Goal: Task Accomplishment & Management: Manage account settings

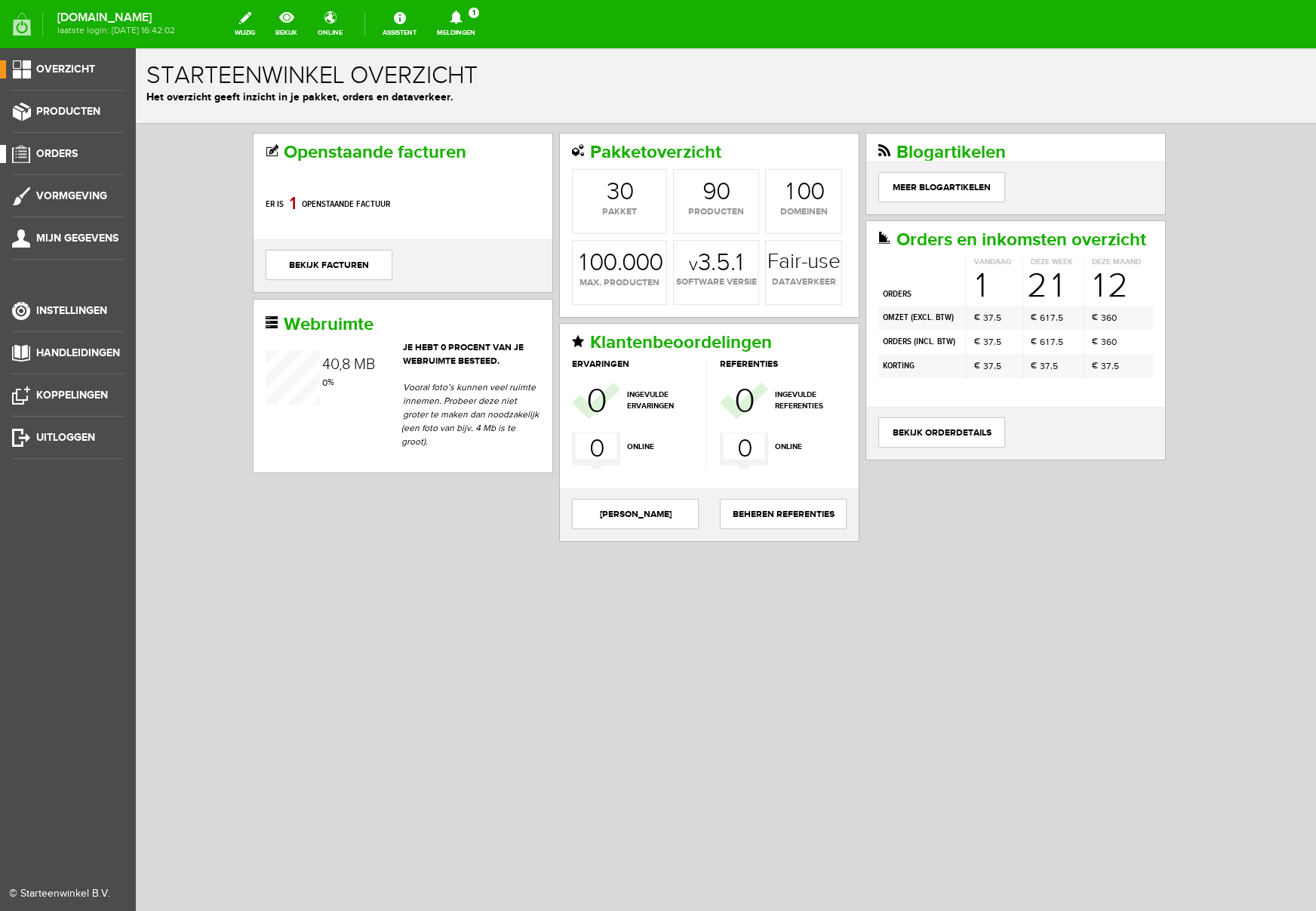
click at [63, 152] on span "Orders" at bounding box center [56, 154] width 42 height 13
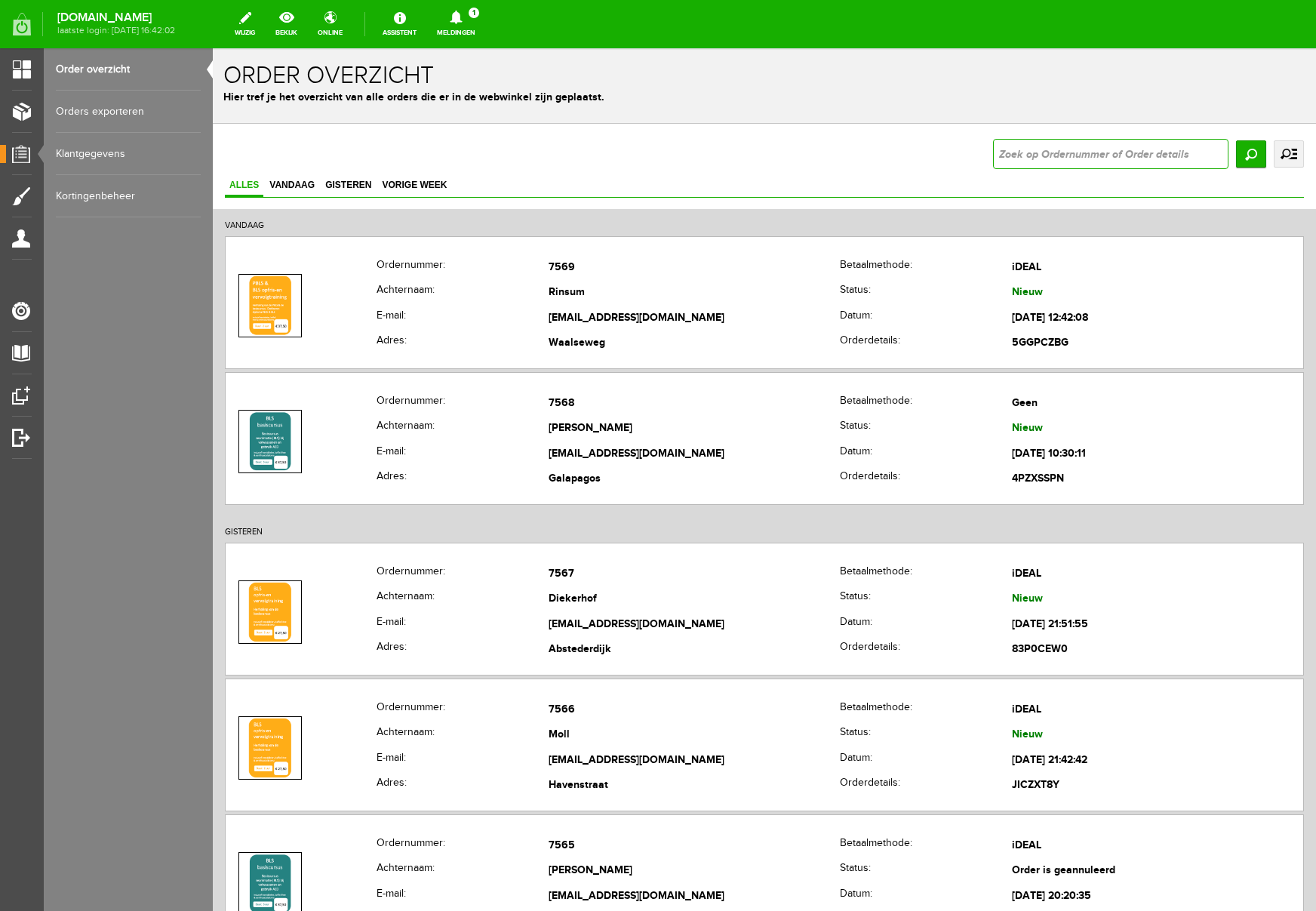
click at [1070, 163] on input "text" at bounding box center [1111, 154] width 236 height 31
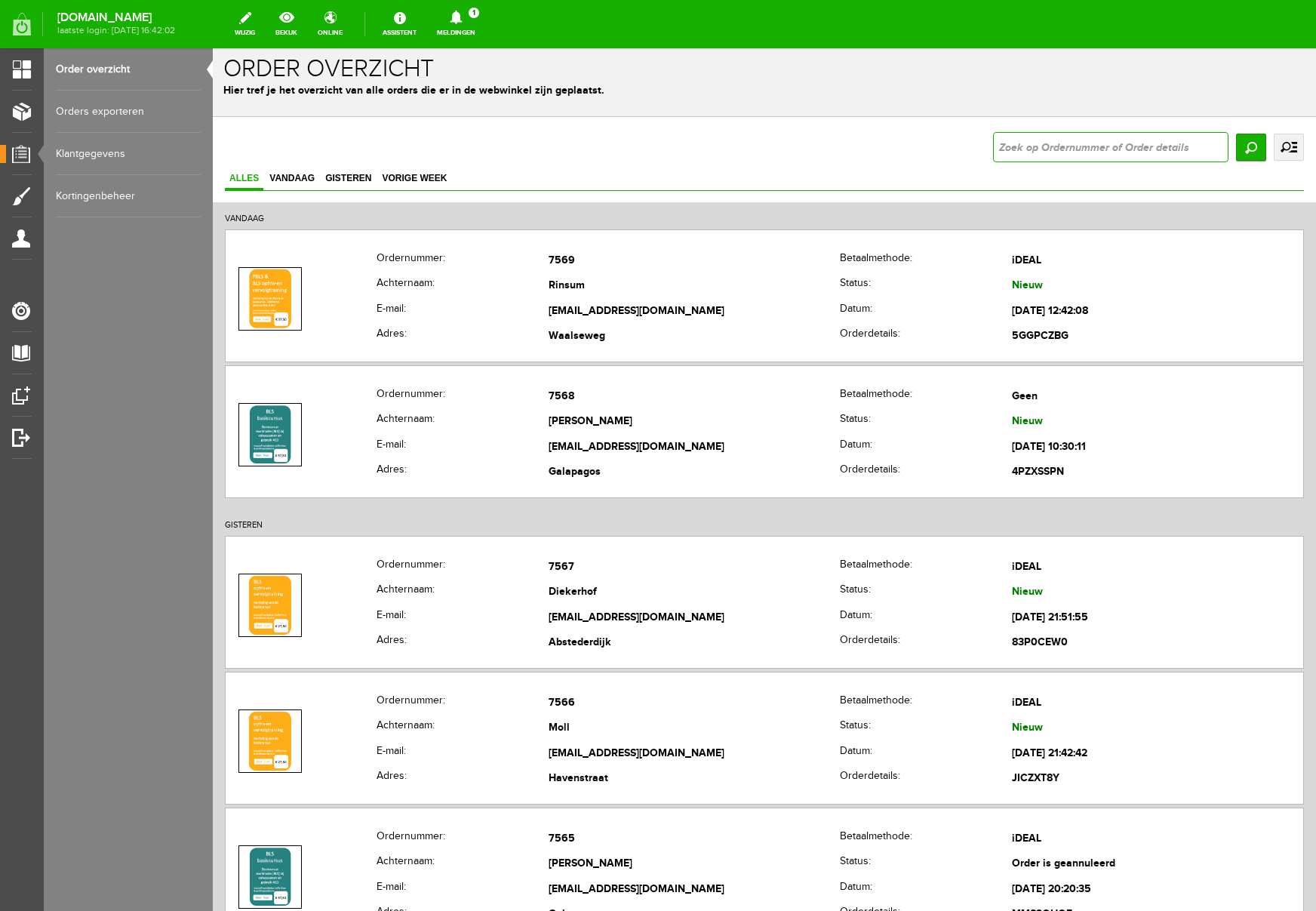
scroll to position [9, 0]
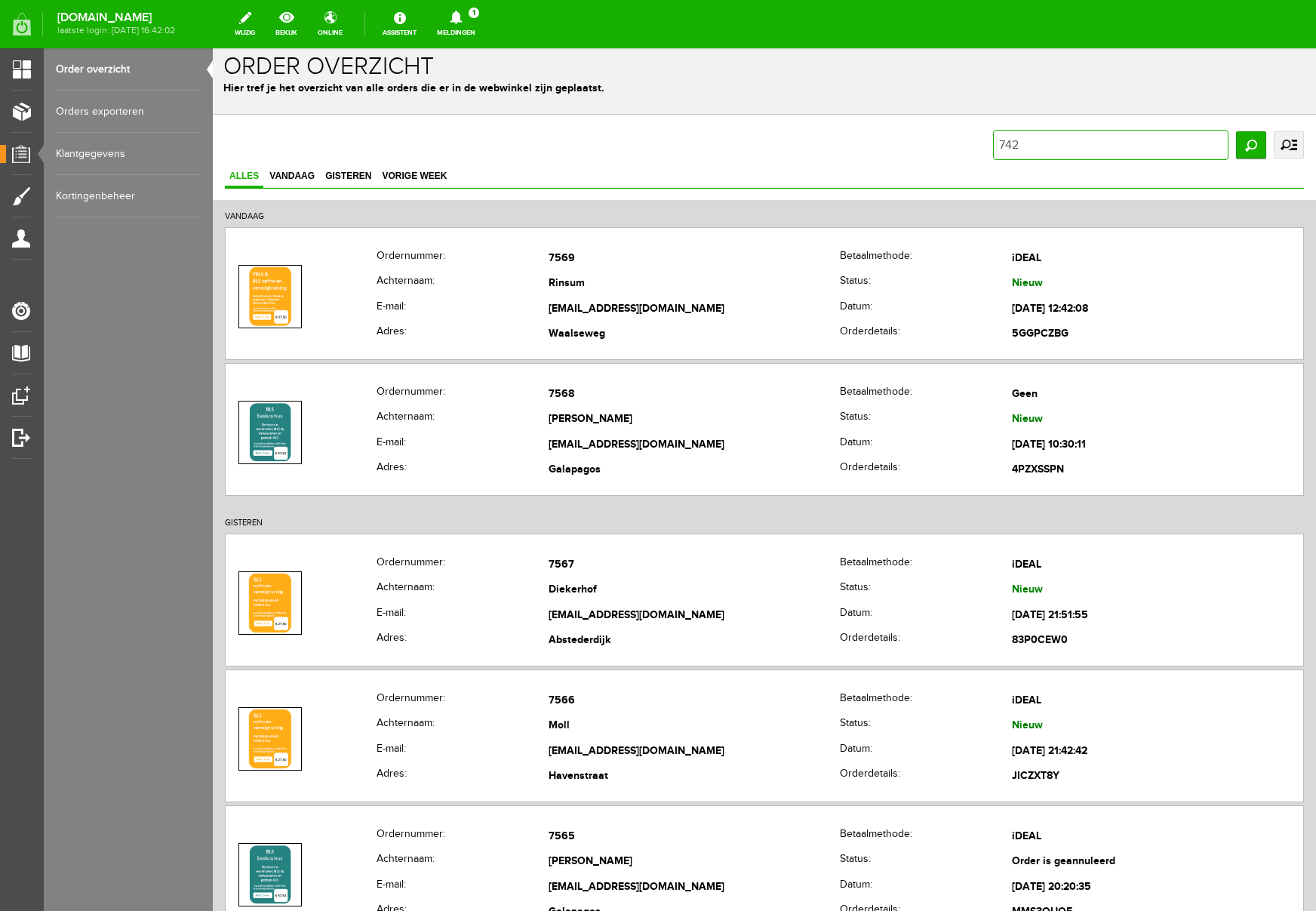
type input "7420"
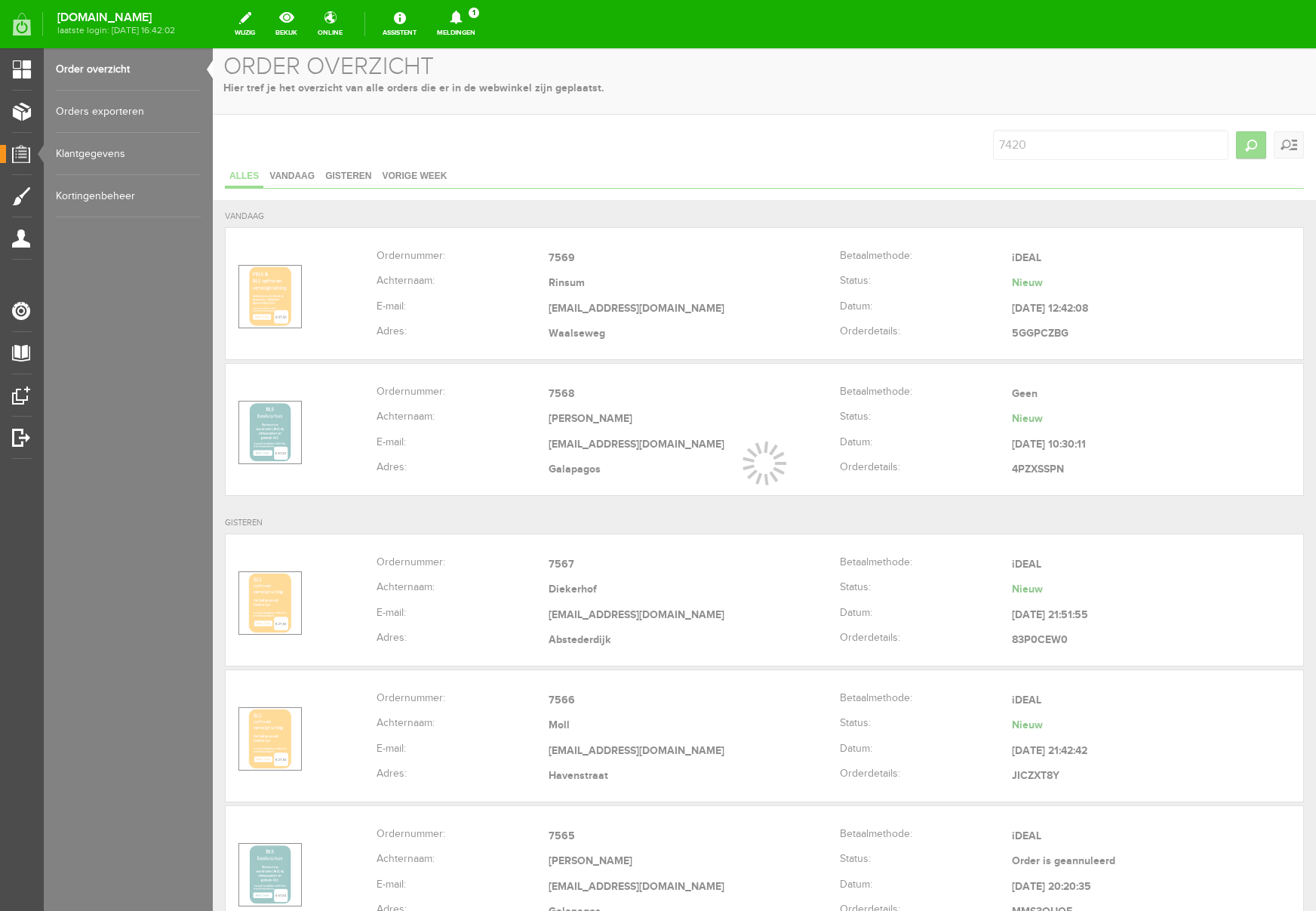
scroll to position [0, 0]
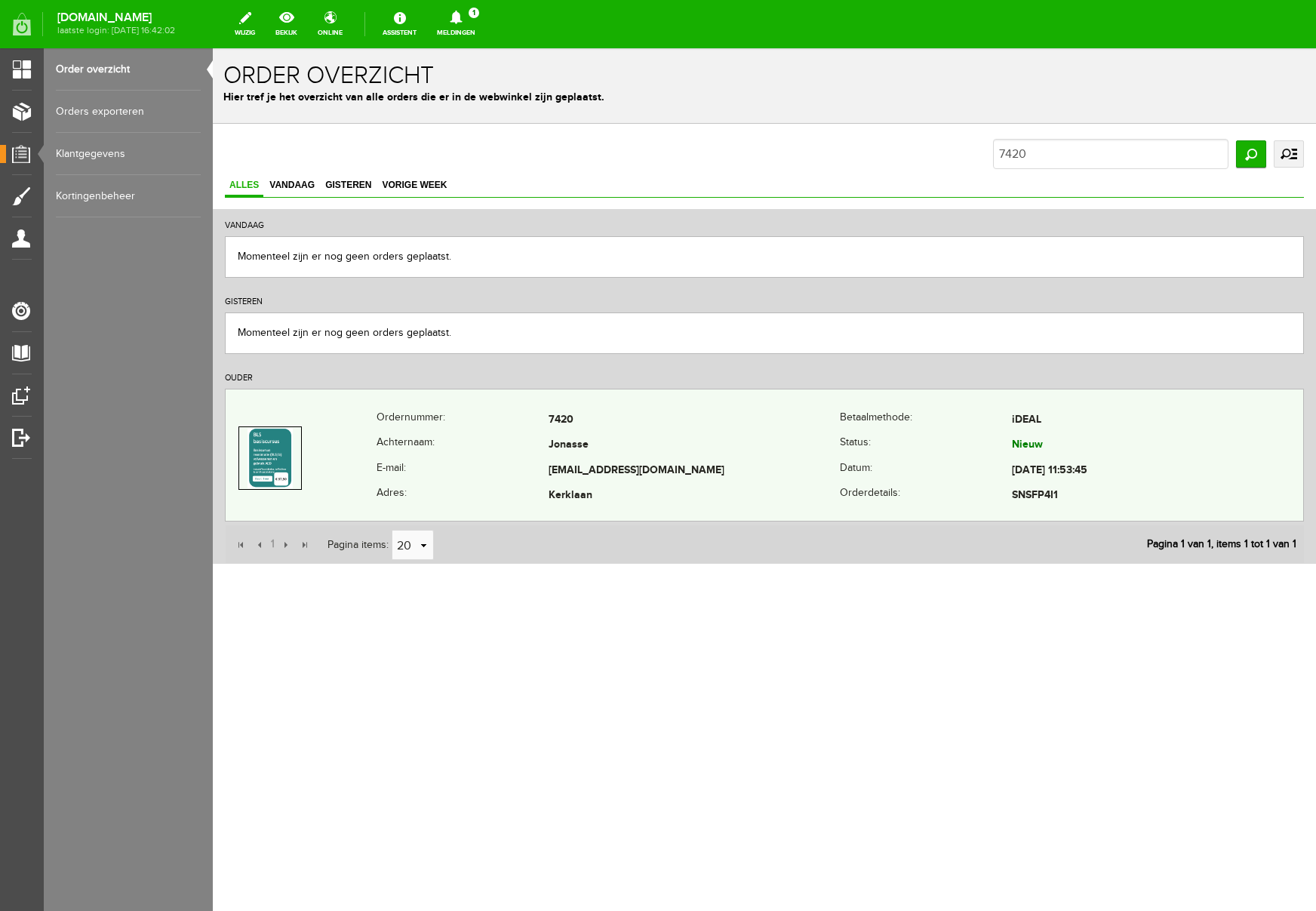
click at [743, 449] on td "Jonasse" at bounding box center [694, 446] width 291 height 26
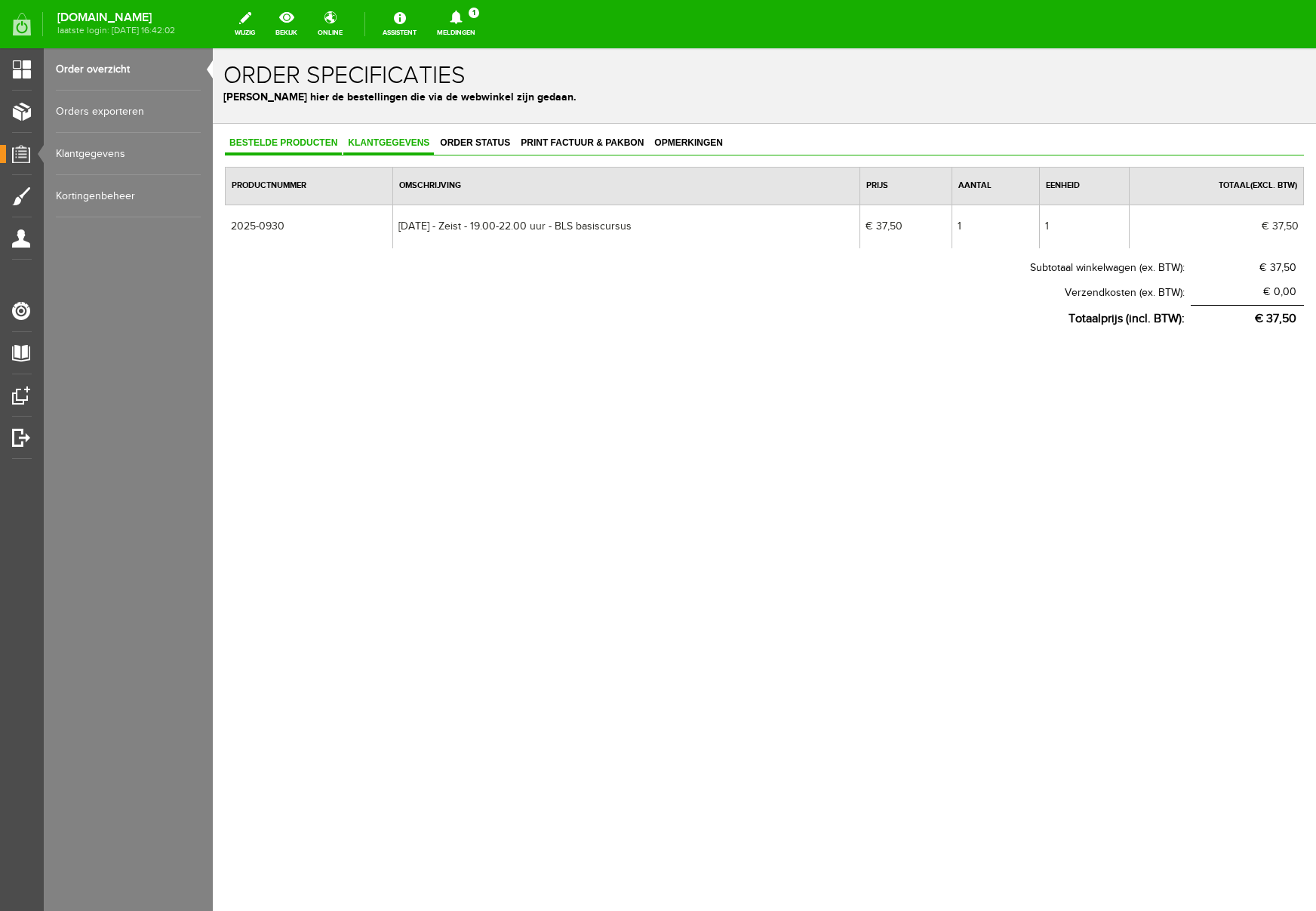
click at [405, 141] on span "Klantgegevens" at bounding box center [388, 142] width 91 height 10
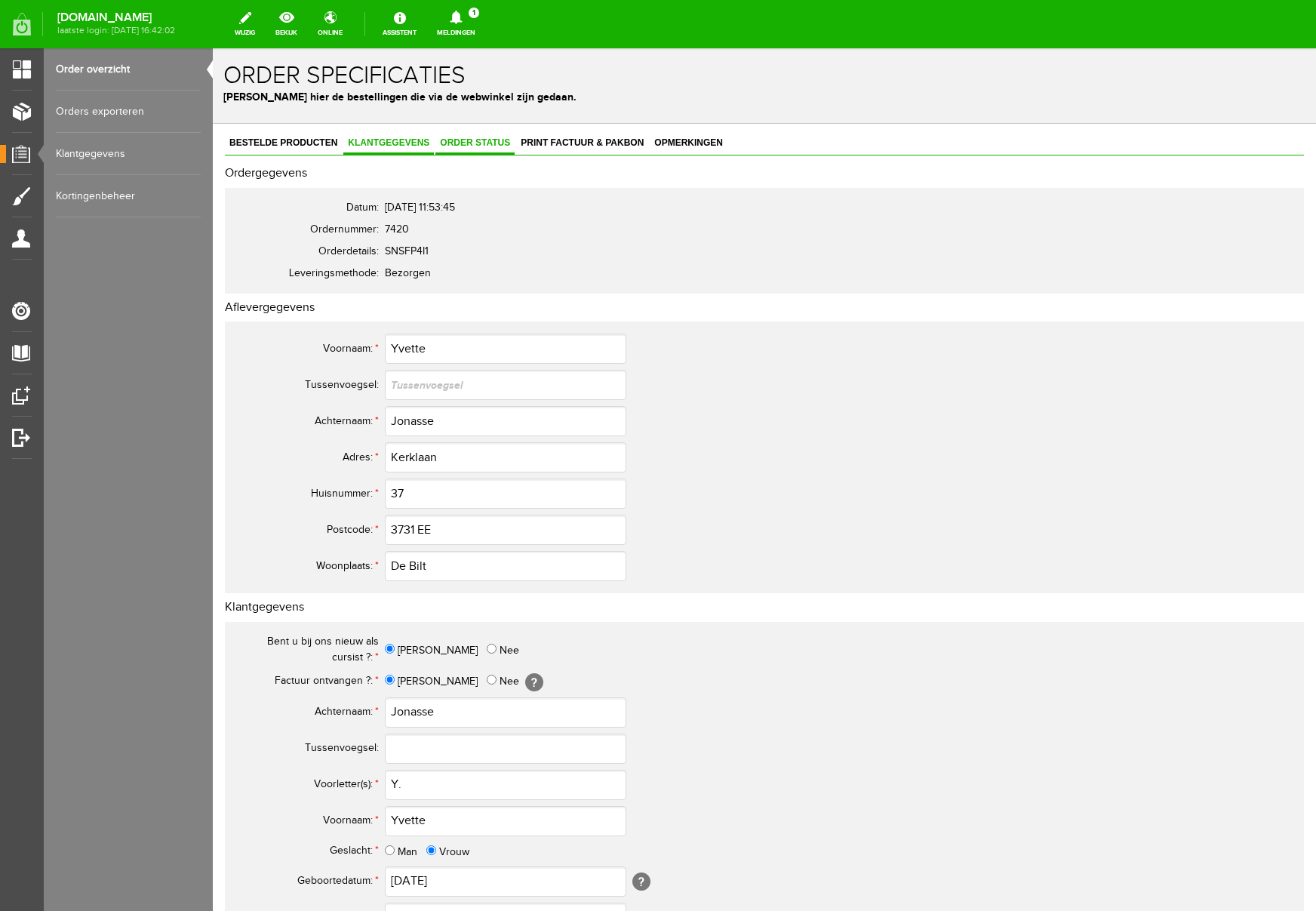
click at [470, 142] on span "Order status" at bounding box center [475, 142] width 80 height 10
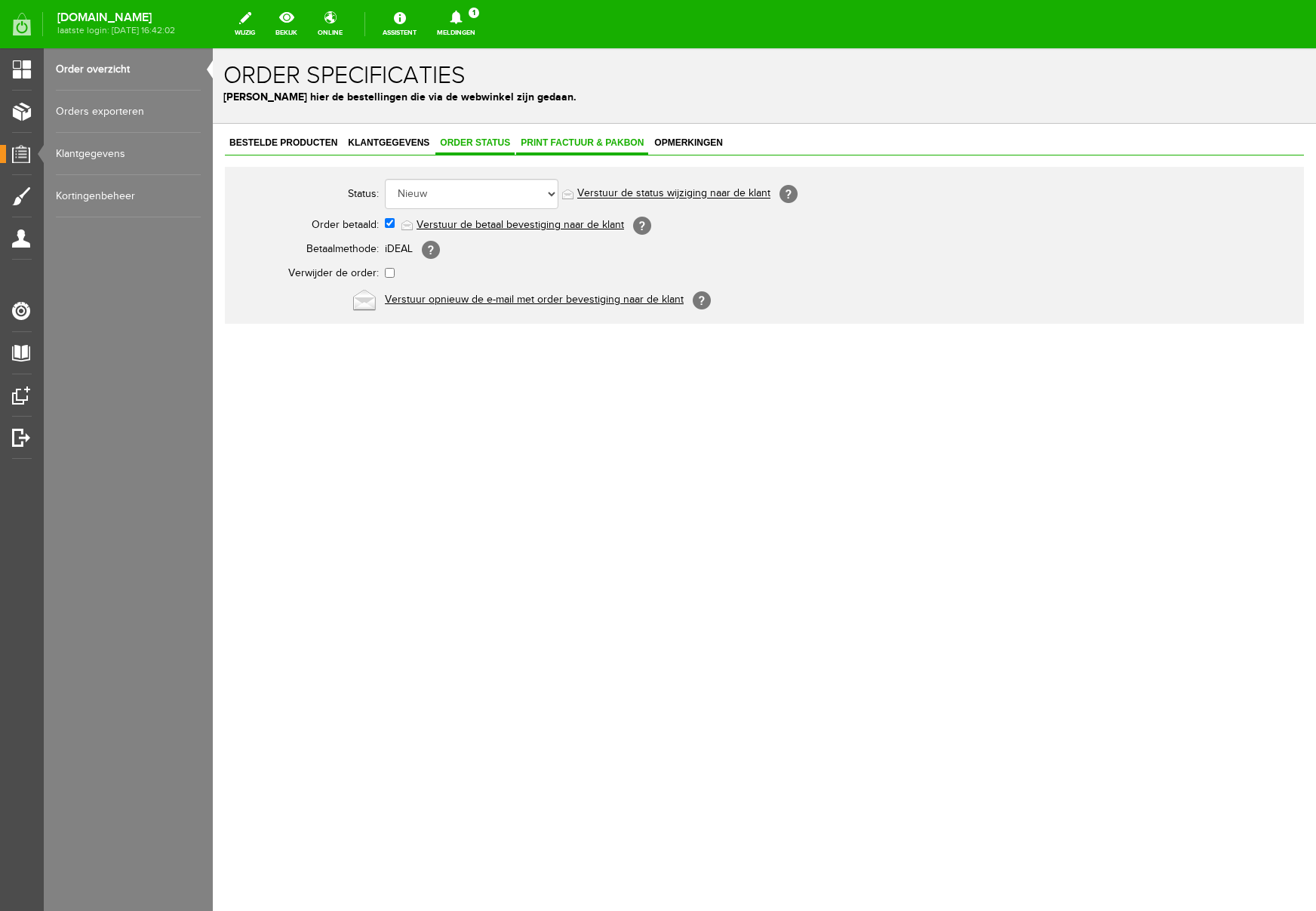
click at [557, 140] on span "Print factuur & pakbon" at bounding box center [582, 142] width 132 height 10
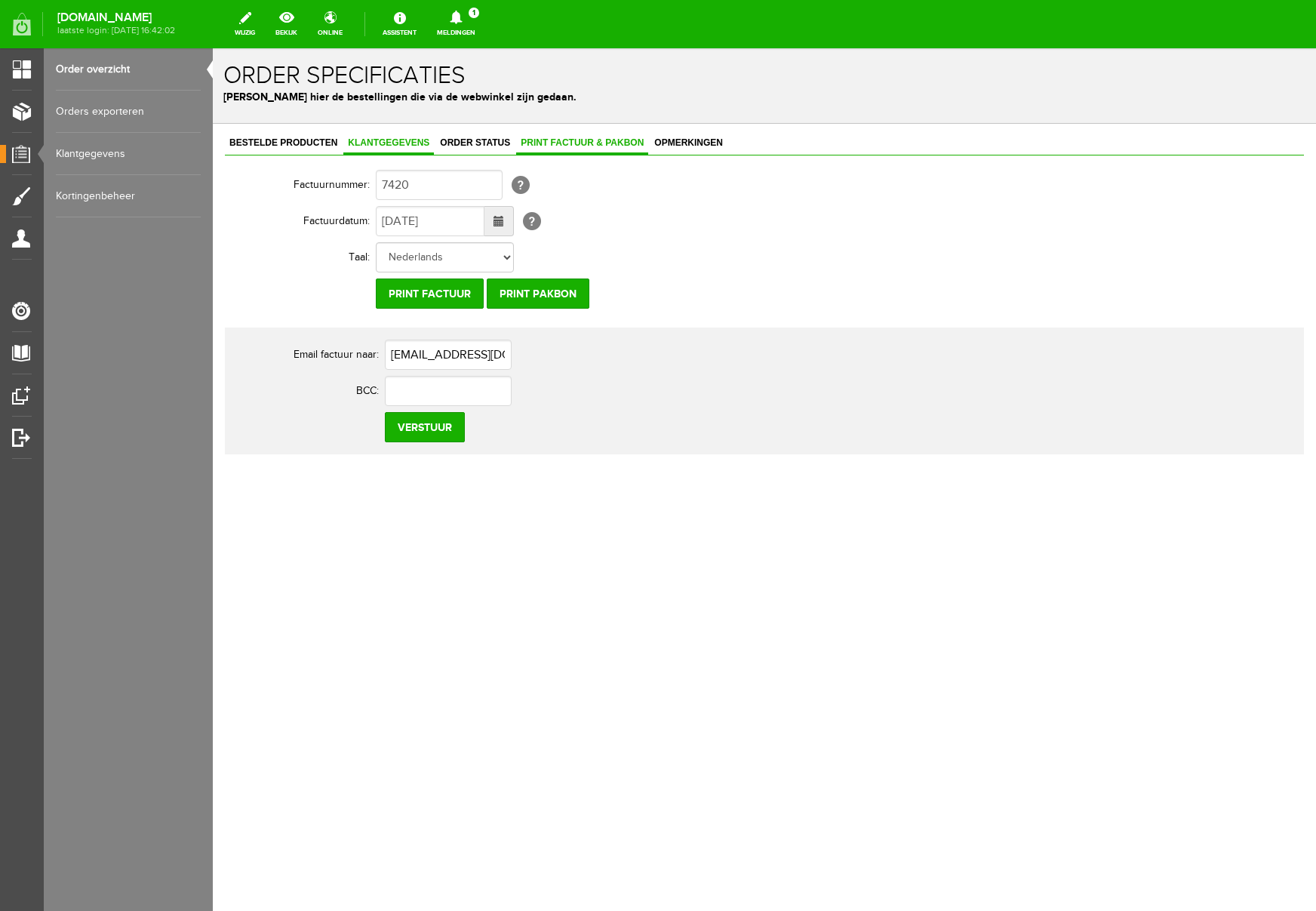
click at [375, 136] on link "Klantgegevens" at bounding box center [388, 144] width 91 height 22
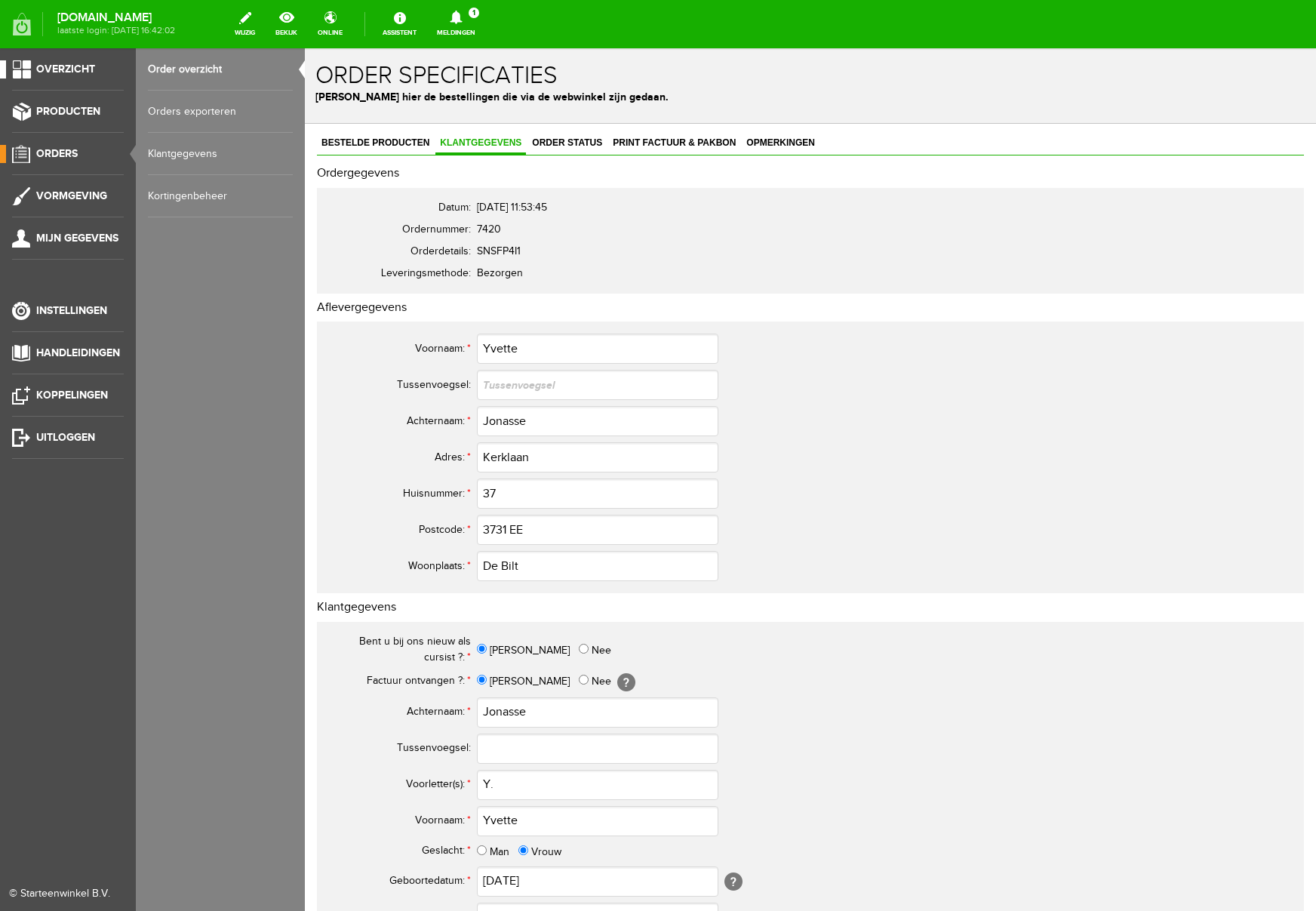
click at [57, 61] on link "Overzicht" at bounding box center [62, 69] width 124 height 18
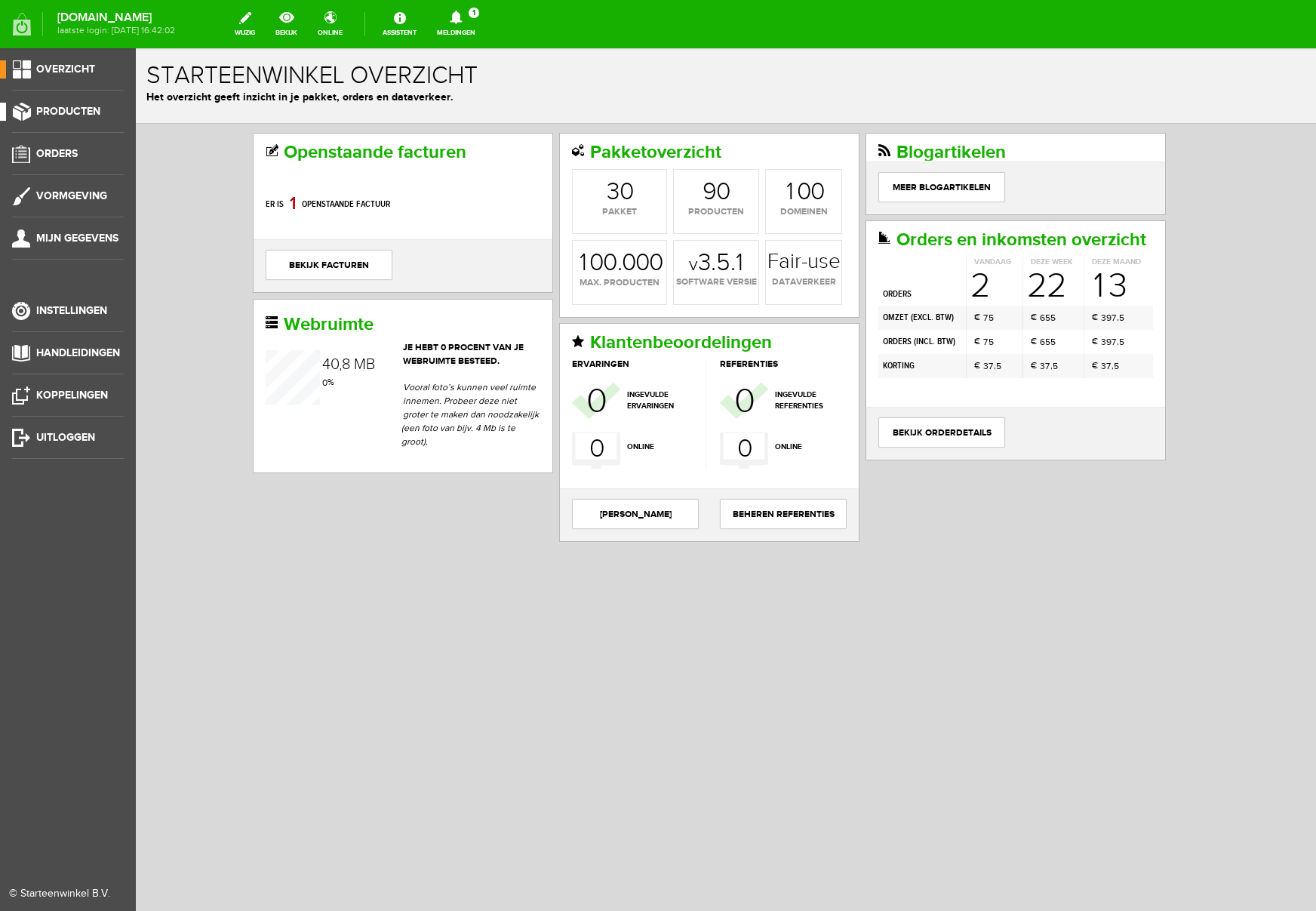
click at [55, 117] on span "Producten" at bounding box center [68, 111] width 64 height 13
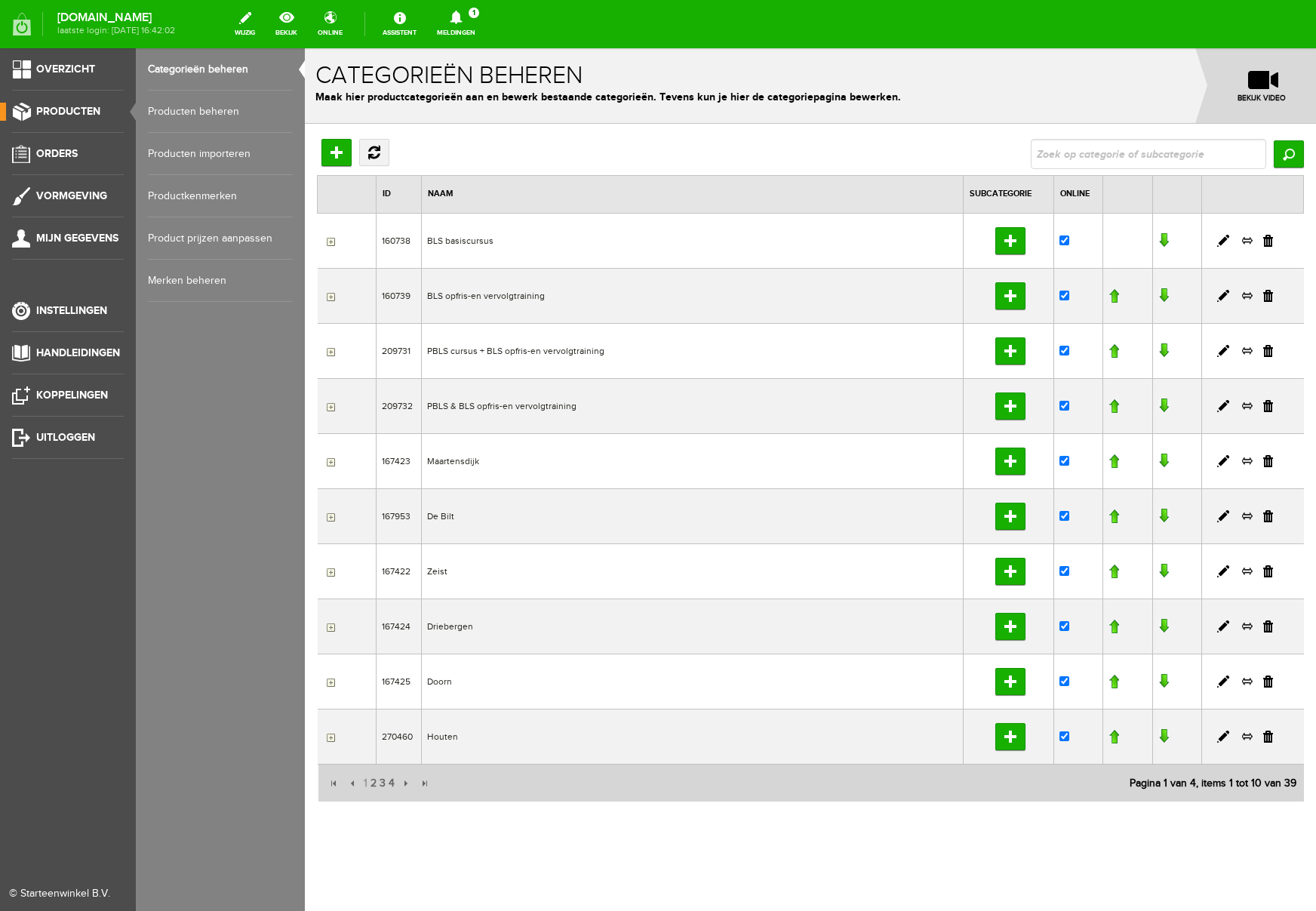
click at [210, 109] on link "Producten beheren" at bounding box center [220, 112] width 145 height 43
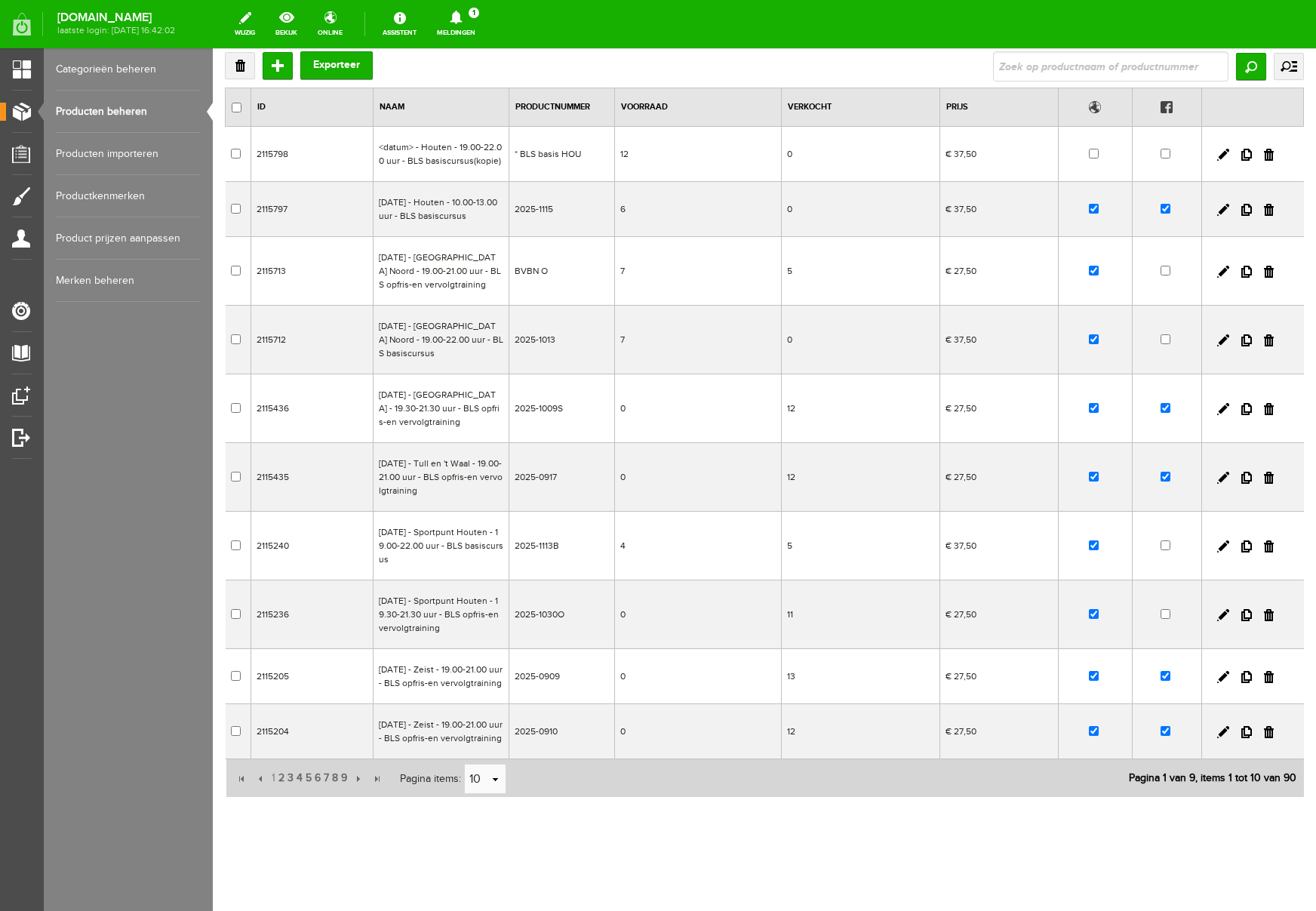
scroll to position [167, 0]
click at [281, 774] on span "2" at bounding box center [282, 778] width 9 height 31
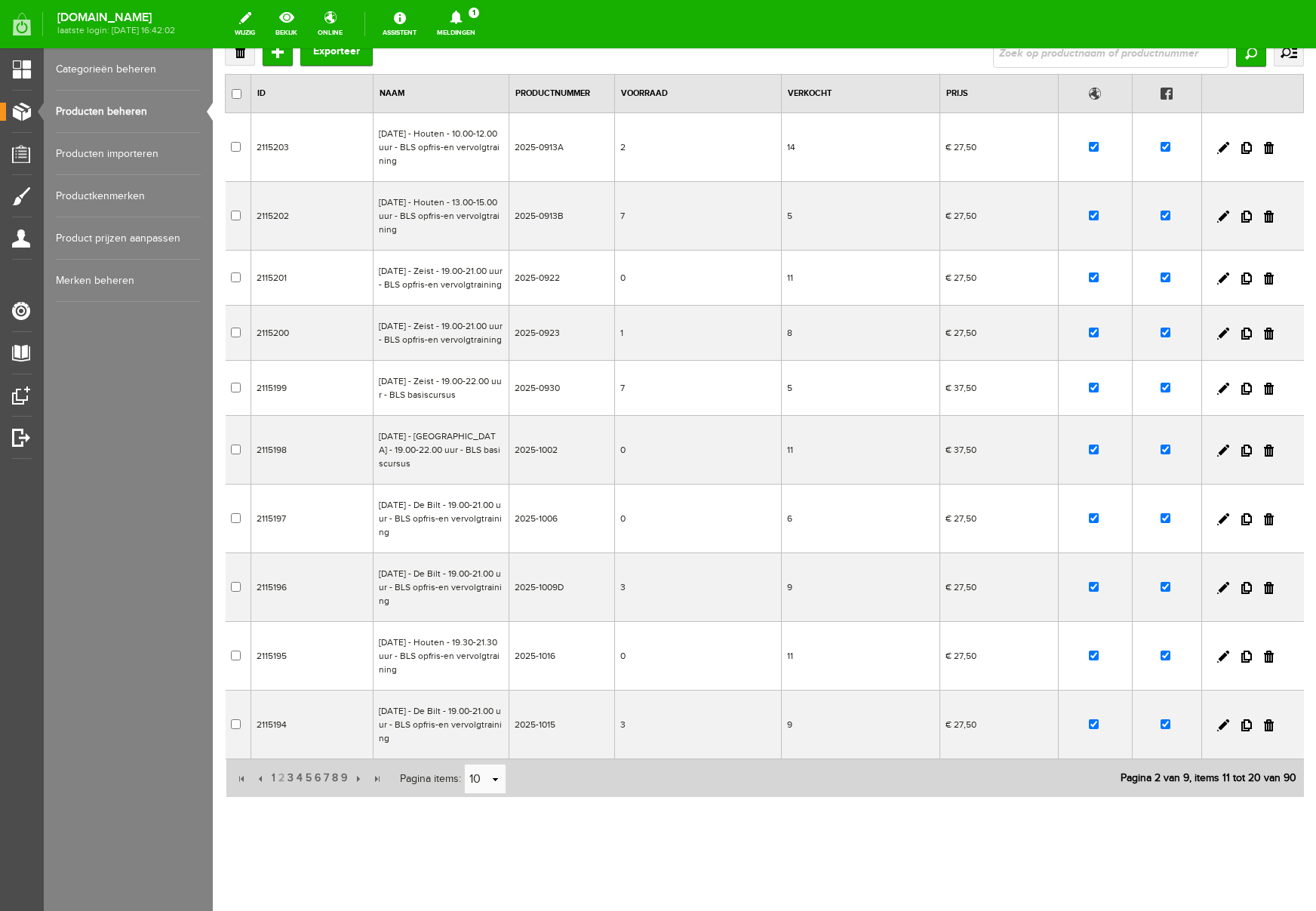
scroll to position [134, 0]
click at [1222, 388] on link at bounding box center [1224, 388] width 12 height 12
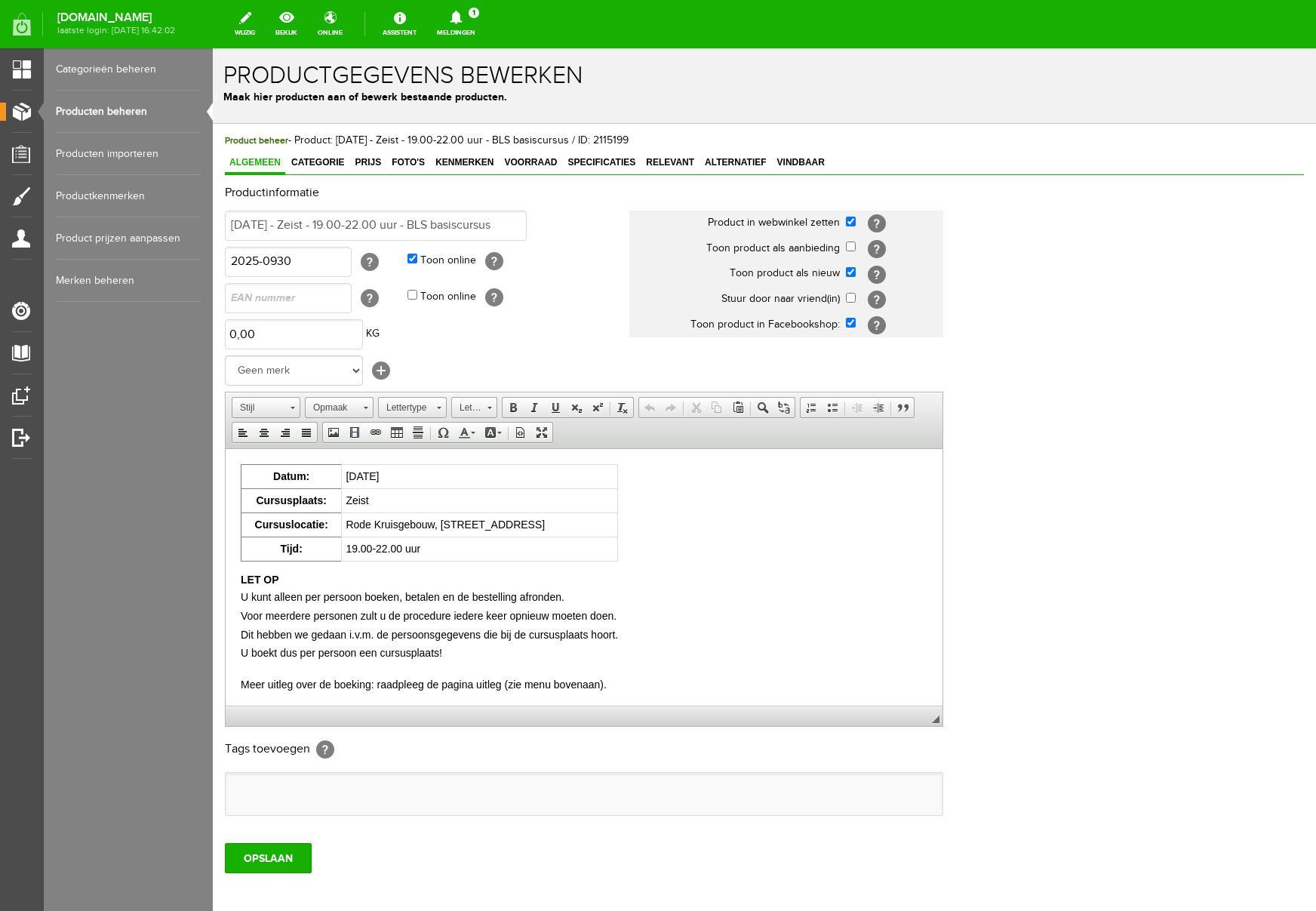
scroll to position [0, 0]
click at [540, 160] on span "Voorraad" at bounding box center [530, 162] width 62 height 10
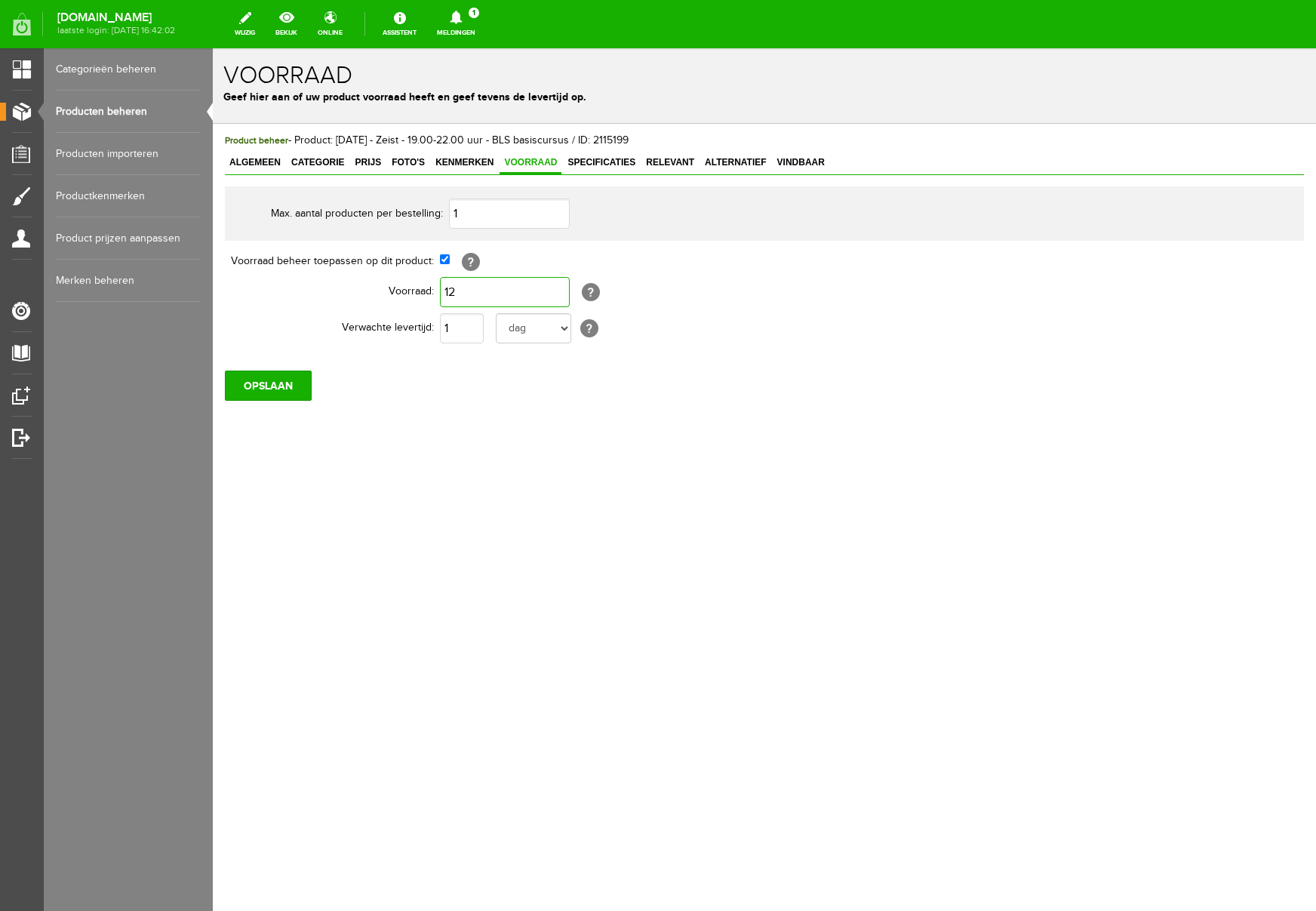
click at [495, 292] on input "12" at bounding box center [505, 292] width 129 height 31
drag, startPoint x: 498, startPoint y: 301, endPoint x: 380, endPoint y: 295, distance: 118.2
click at [380, 295] on tr "Voorraad: 46 [?] Kenmerk voorraad moet gelijk of minder zijn dan de product voo…" at bounding box center [587, 291] width 725 height 36
type input "6"
click at [553, 483] on div "Product beheer - Product: [DATE] - Zeist - 19.00-22.00 uur - BLS basiscursus / …" at bounding box center [764, 318] width 1103 height 388
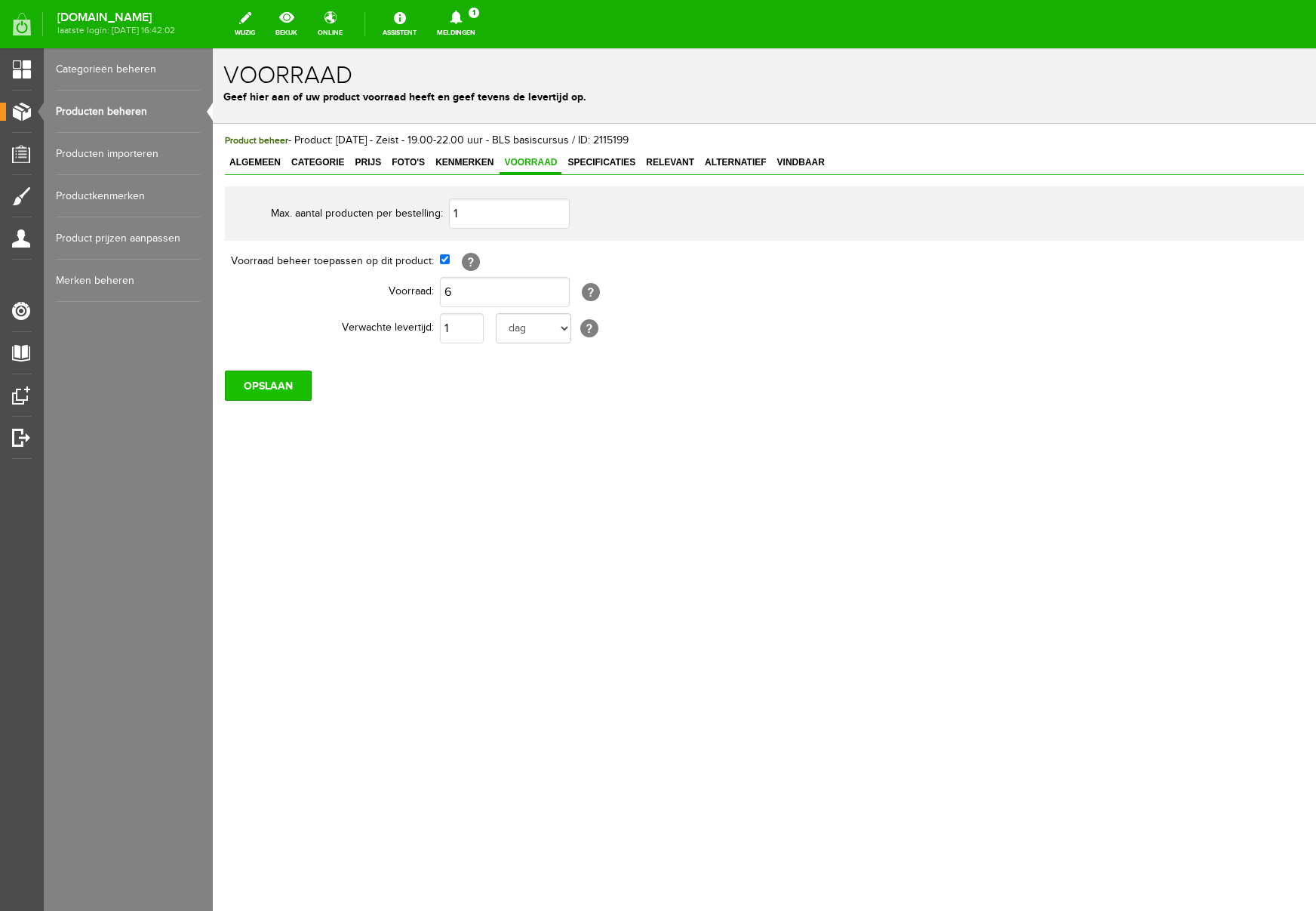
click at [277, 384] on input "OPSLAAN" at bounding box center [268, 386] width 87 height 31
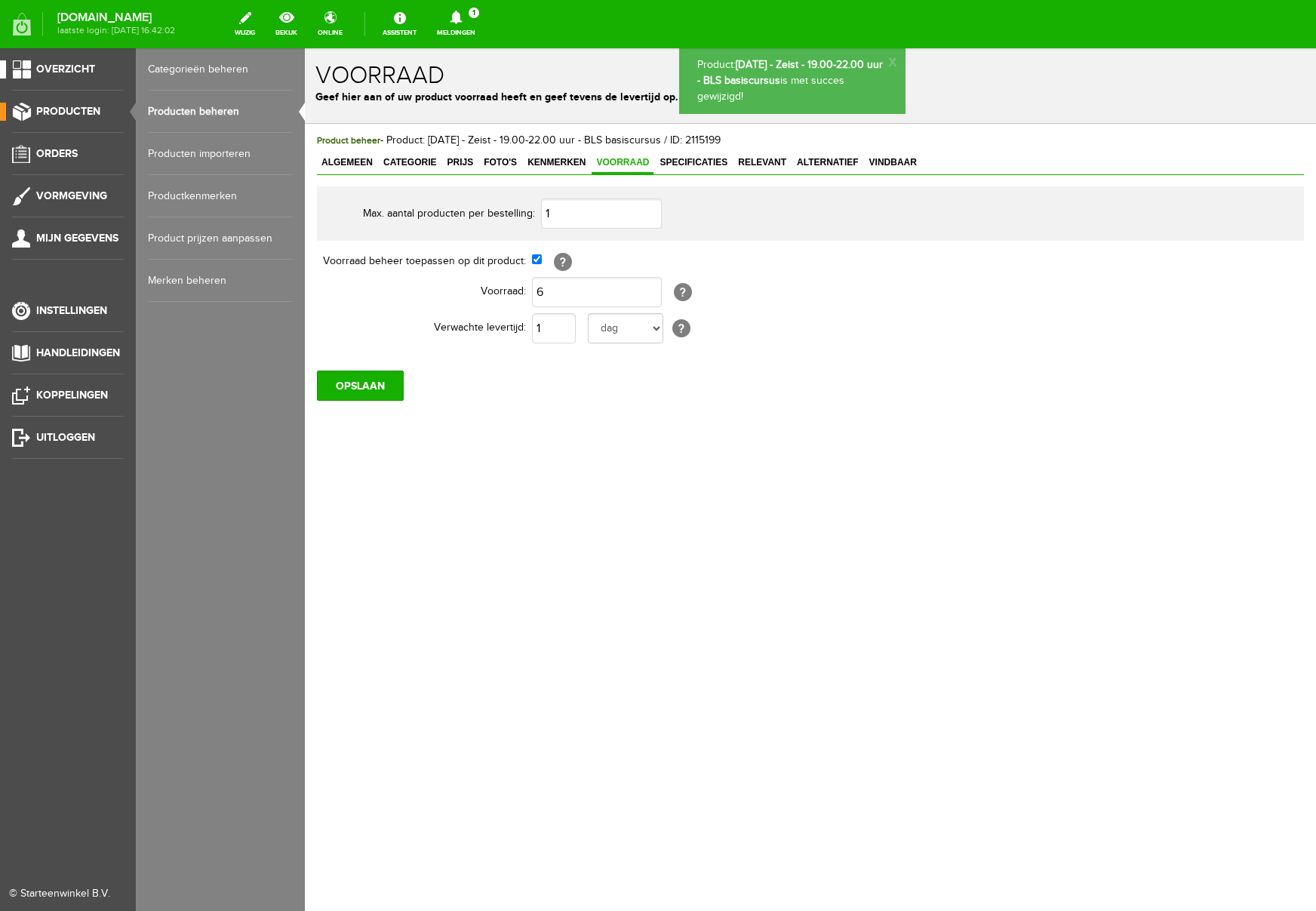
click at [76, 68] on span "Overzicht" at bounding box center [66, 69] width 59 height 13
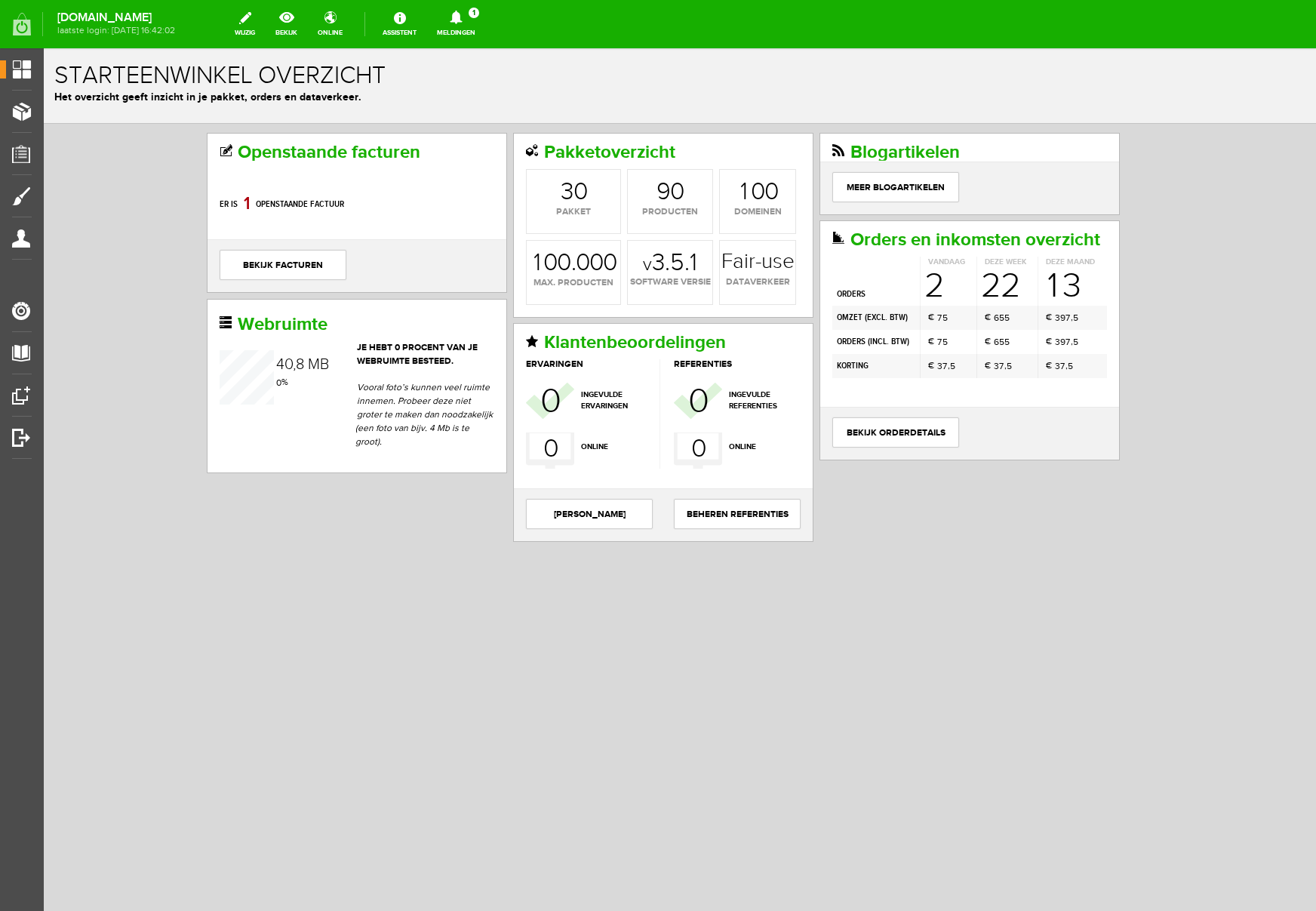
click at [462, 17] on icon at bounding box center [455, 17] width 12 height 14
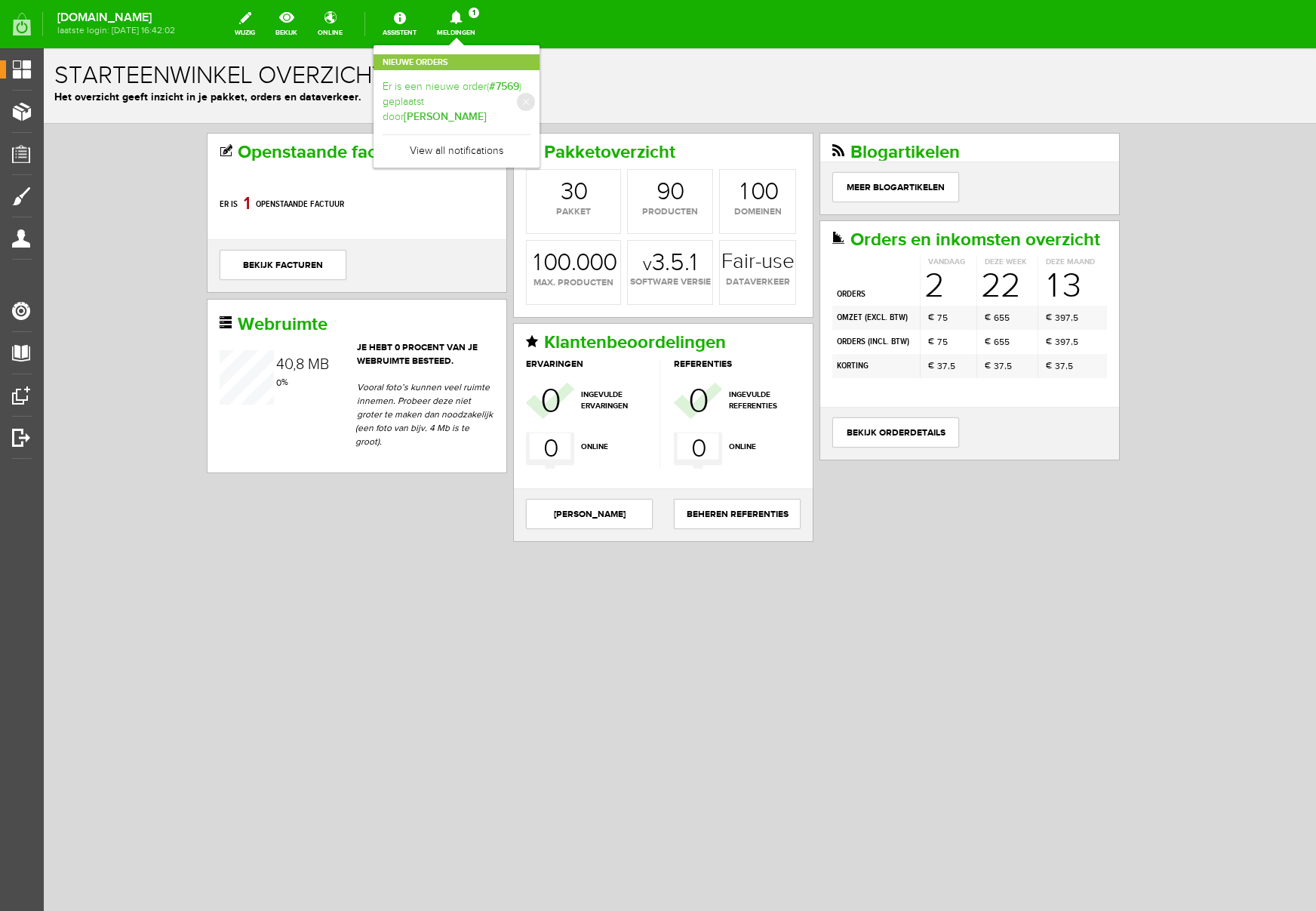
click at [531, 105] on link "Er is een nieuwe order( #7569 ) geplaatst door [PERSON_NAME]" at bounding box center [457, 103] width 148 height 46
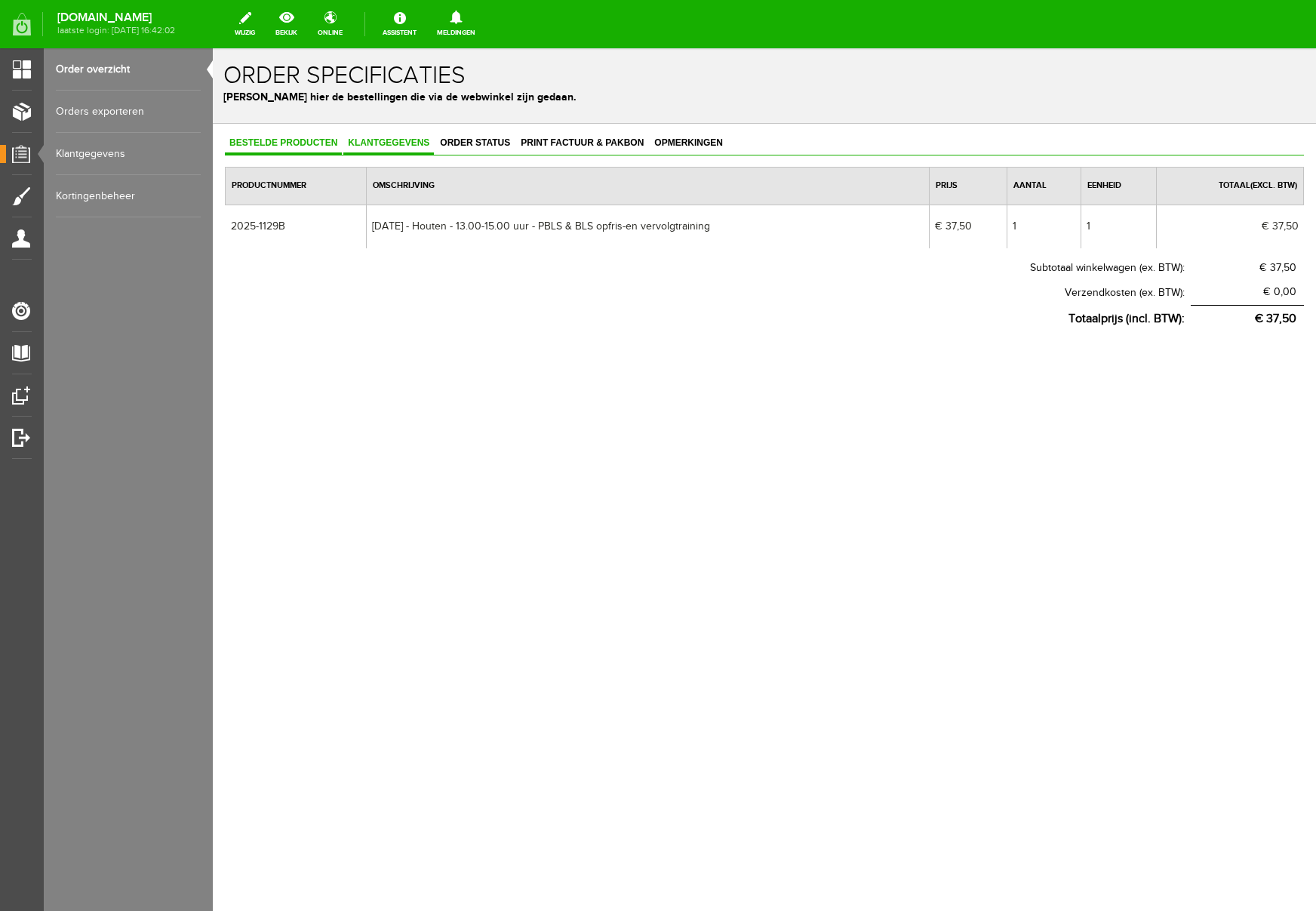
click at [407, 141] on span "Klantgegevens" at bounding box center [388, 142] width 91 height 10
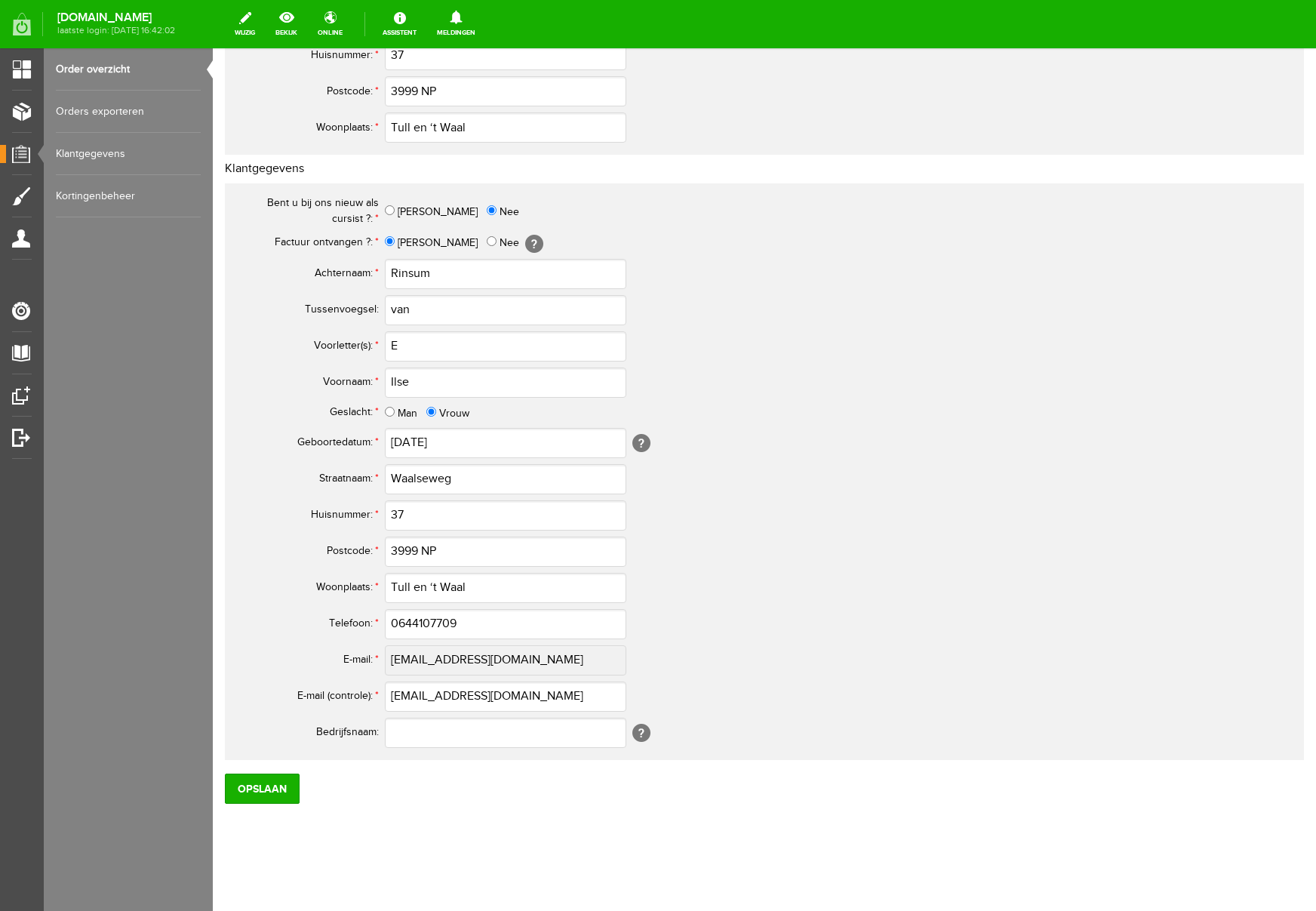
scroll to position [439, 0]
click at [440, 351] on input "E" at bounding box center [505, 345] width 241 height 31
type input "E."
click at [404, 622] on input "0644107709" at bounding box center [505, 623] width 241 height 31
type input "06-44107709"
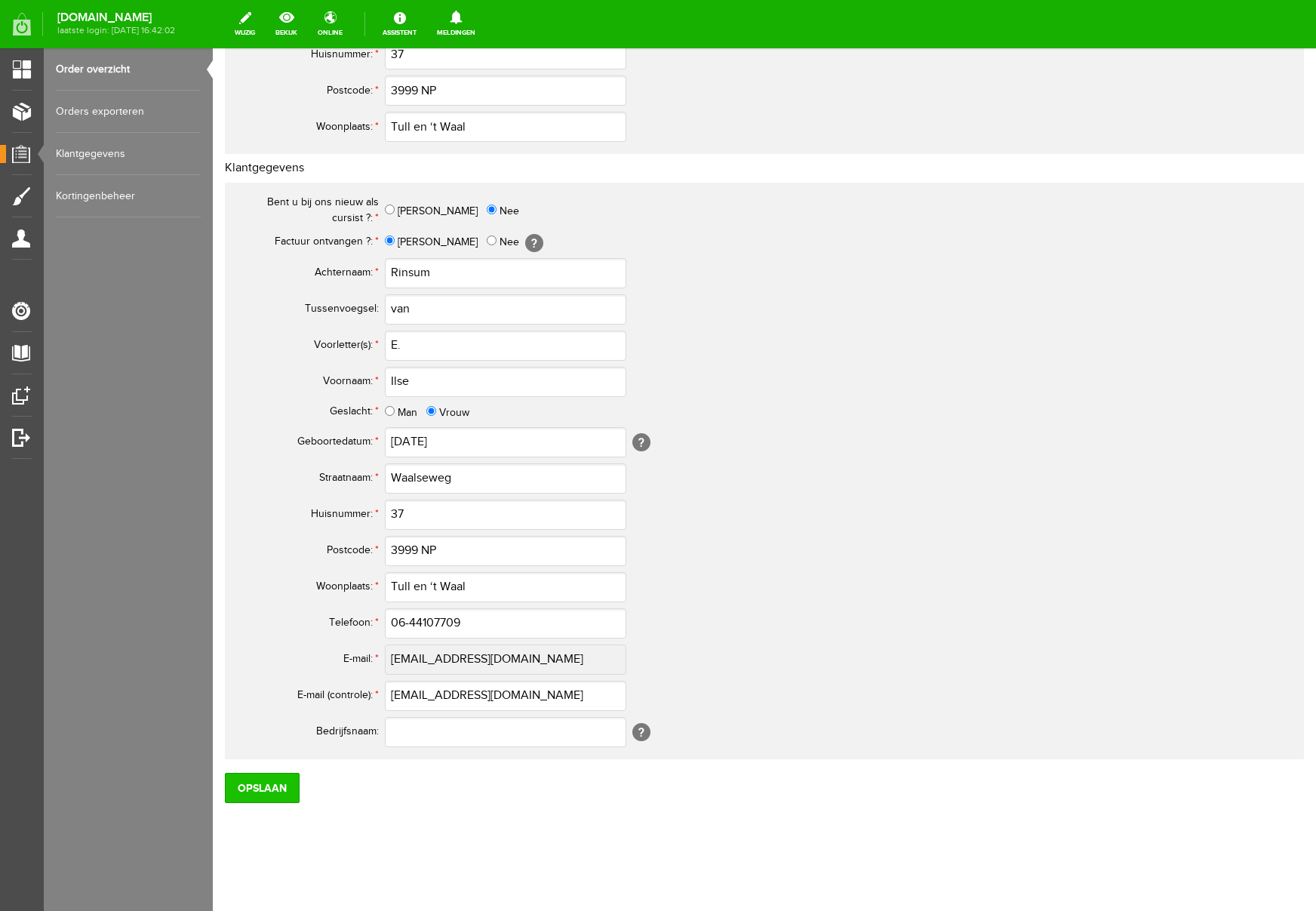
click at [261, 794] on input "Opslaan" at bounding box center [262, 788] width 75 height 31
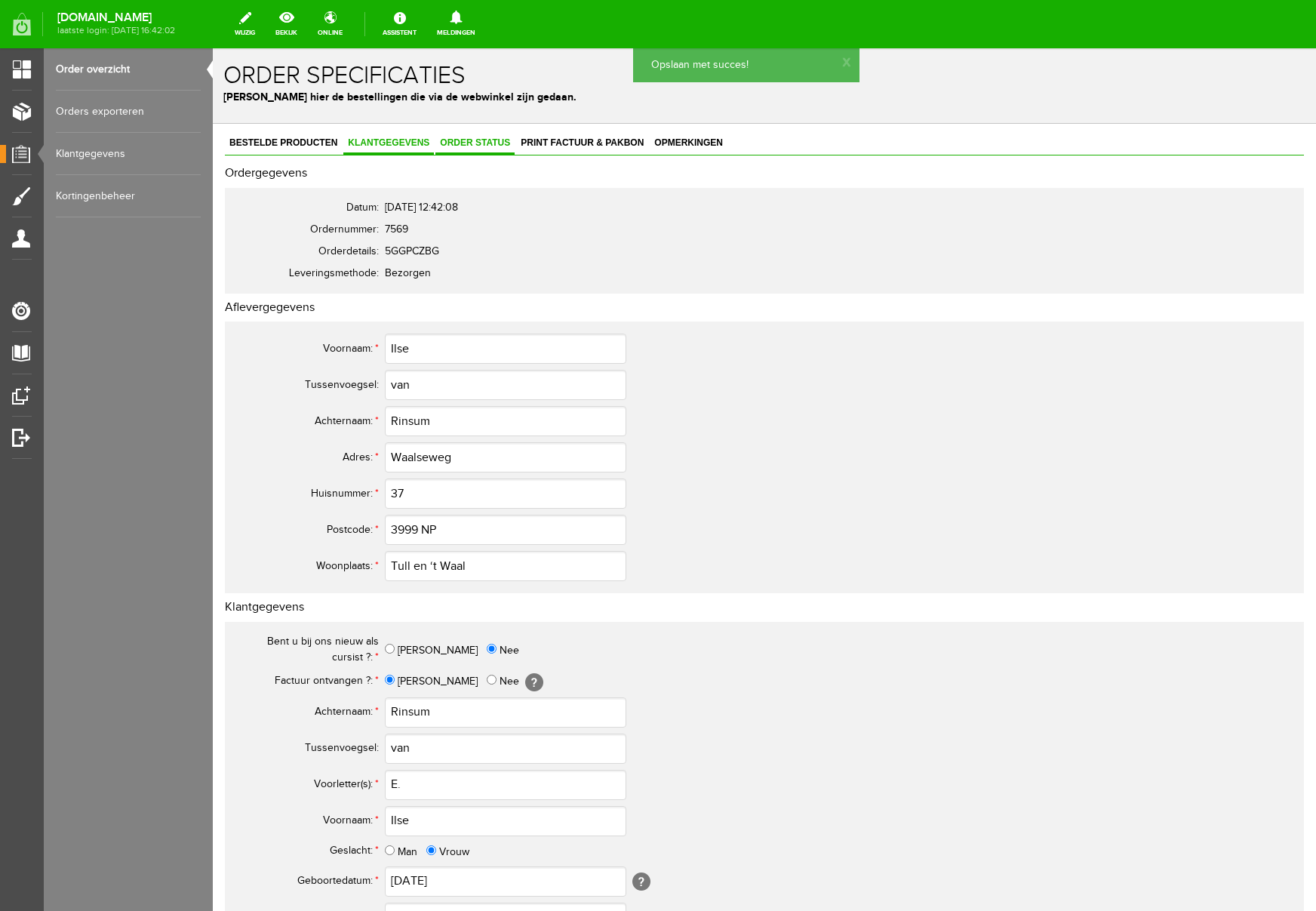
click at [484, 140] on span "Order status" at bounding box center [475, 142] width 80 height 10
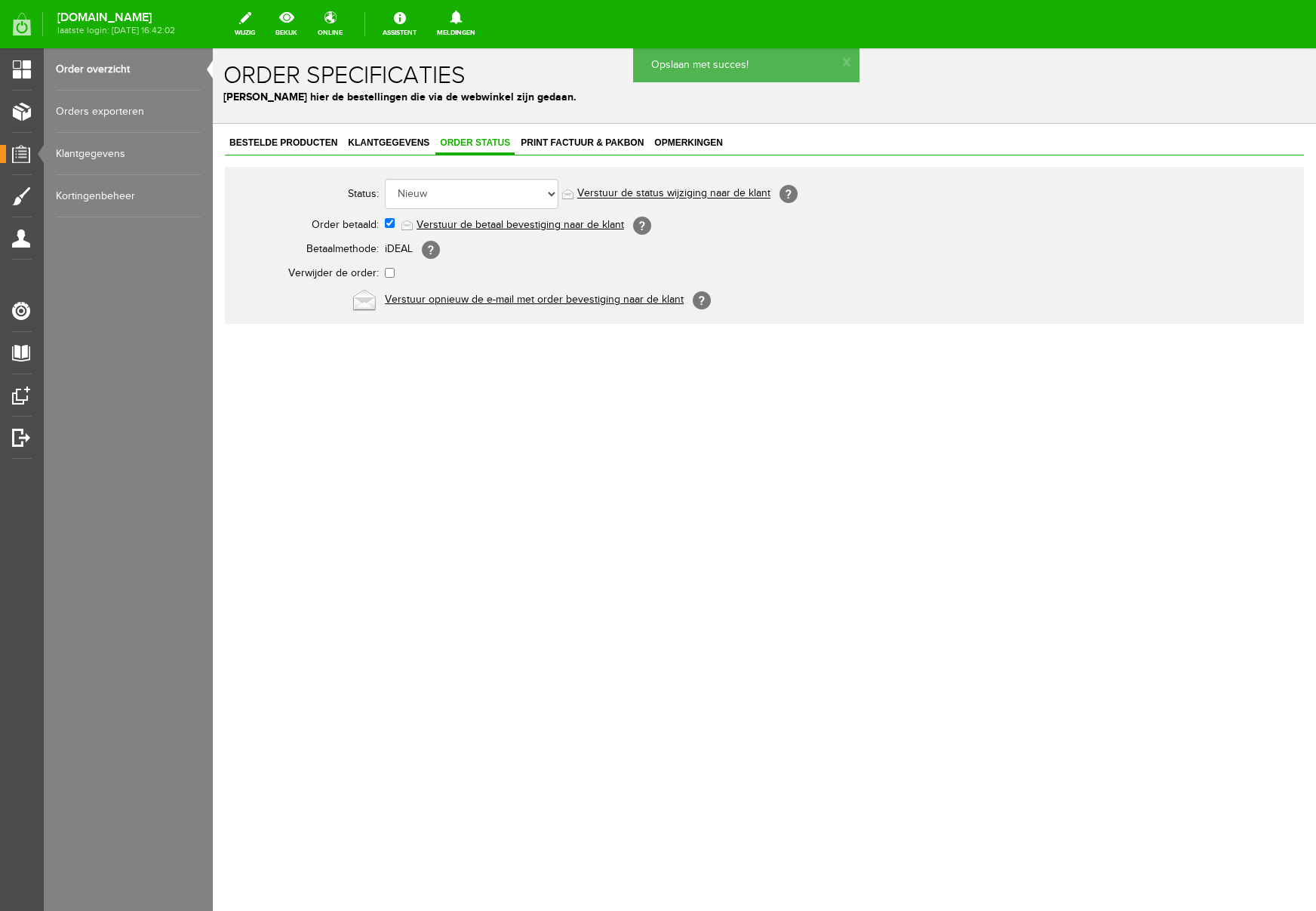
click at [498, 221] on link "Verstuur de betaal bevestiging naar de klant" at bounding box center [521, 225] width 207 height 12
click at [573, 142] on span "Print factuur & pakbon" at bounding box center [582, 142] width 132 height 10
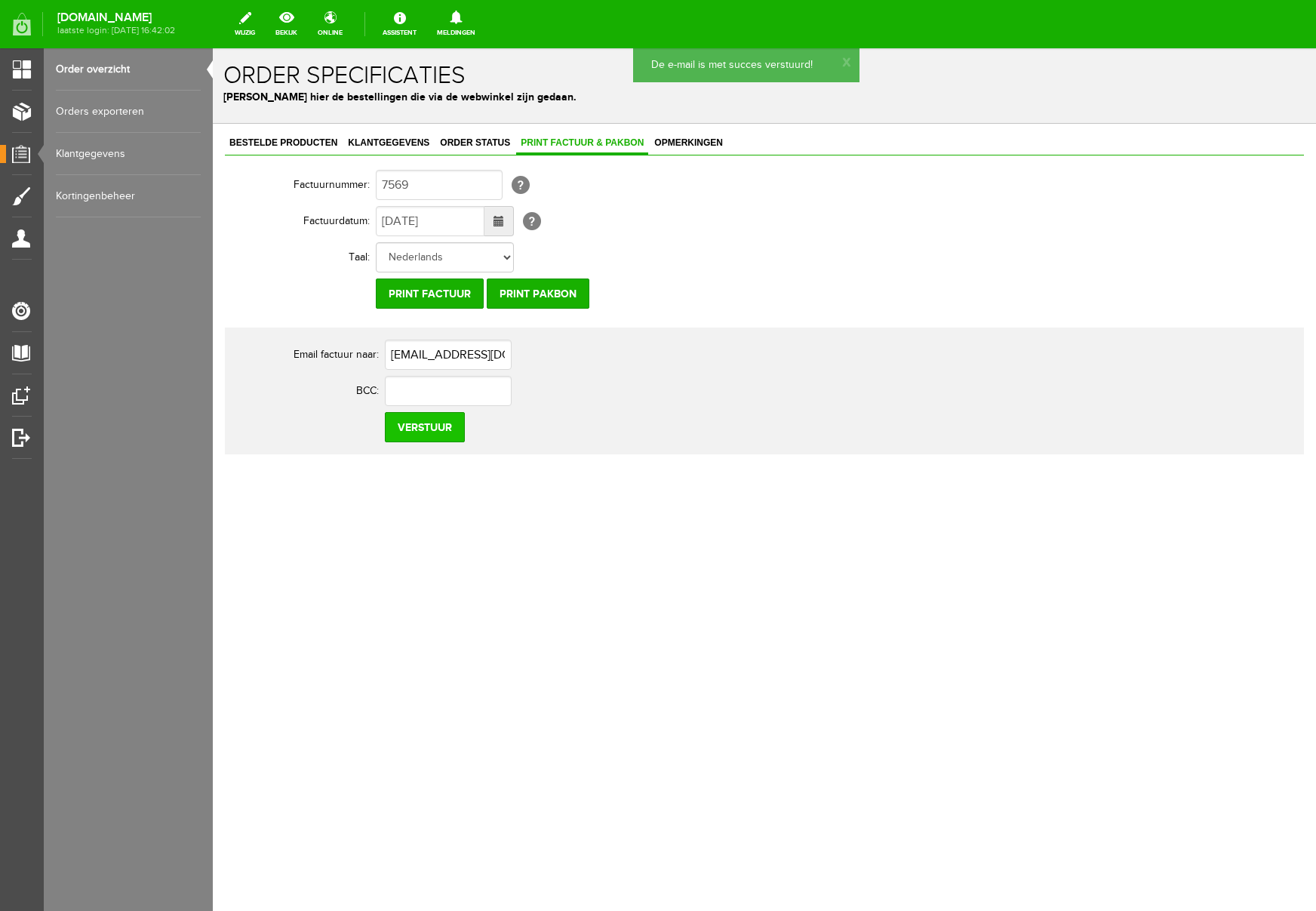
click at [425, 436] on input "Verstuur" at bounding box center [424, 427] width 80 height 31
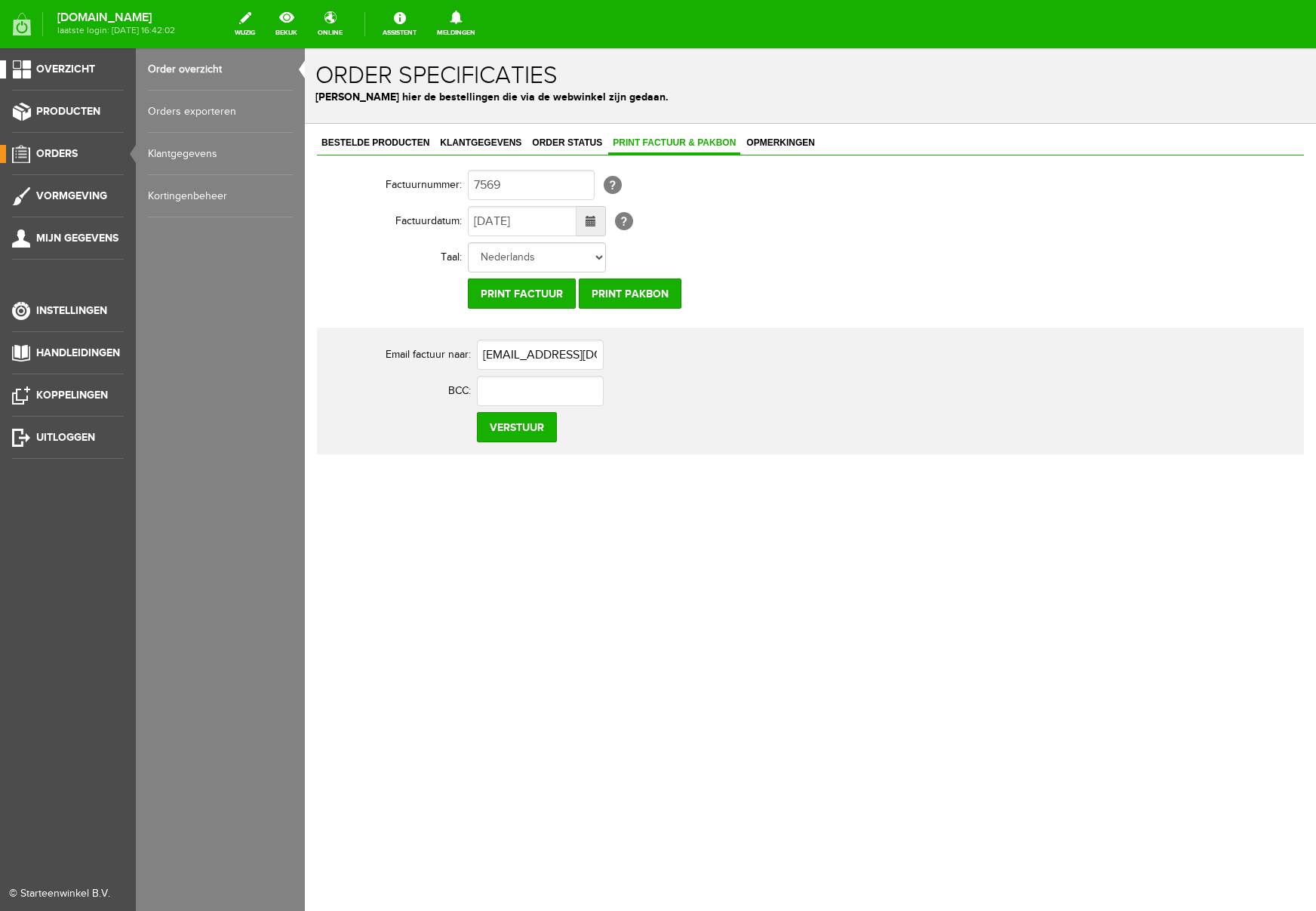
click at [55, 68] on span "Overzicht" at bounding box center [66, 69] width 59 height 13
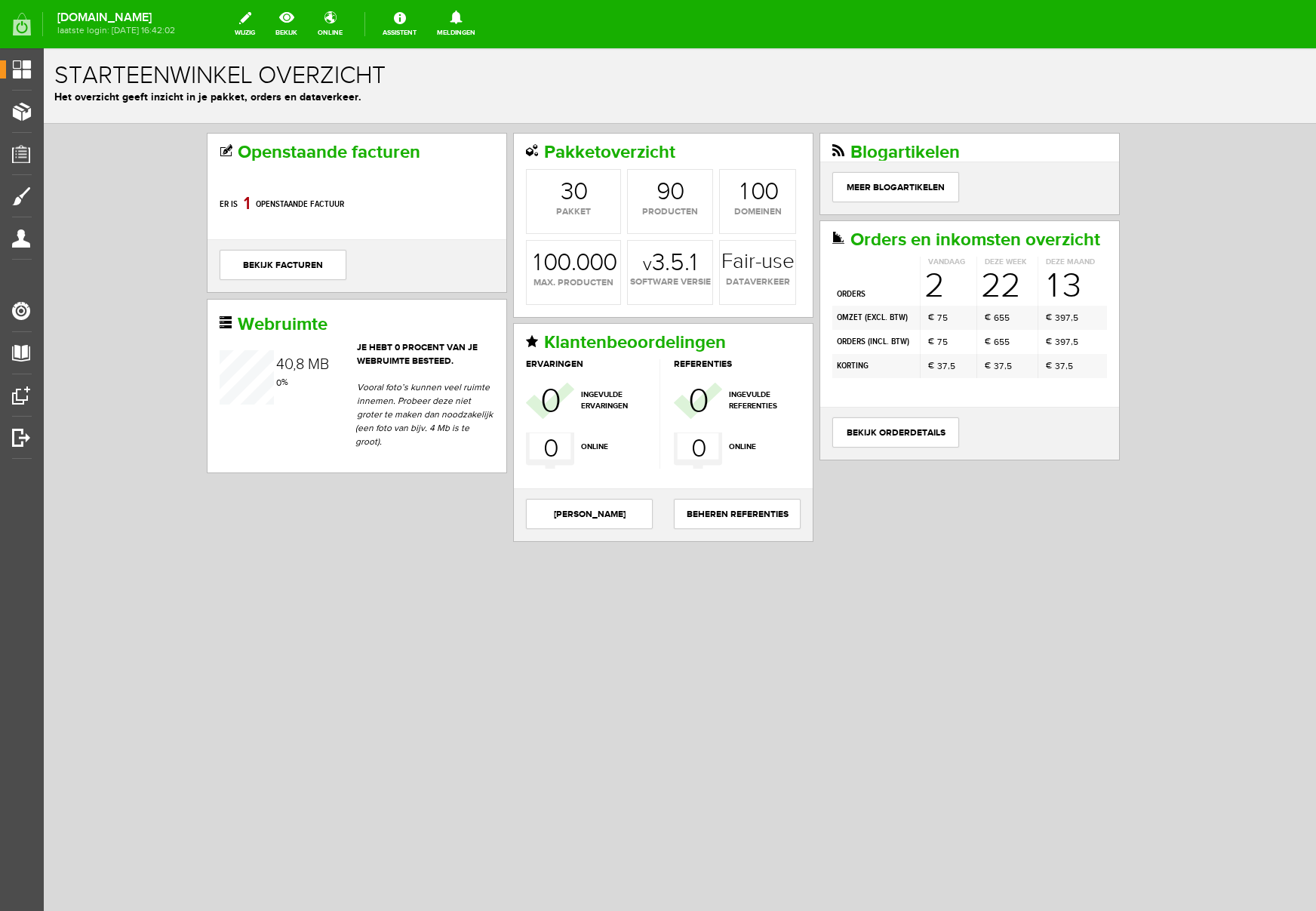
click at [130, 298] on div "Openstaande facturen Er is 8 0 1 openstaande factuur bekijk facturen Pakketover…" at bounding box center [680, 388] width 1273 height 530
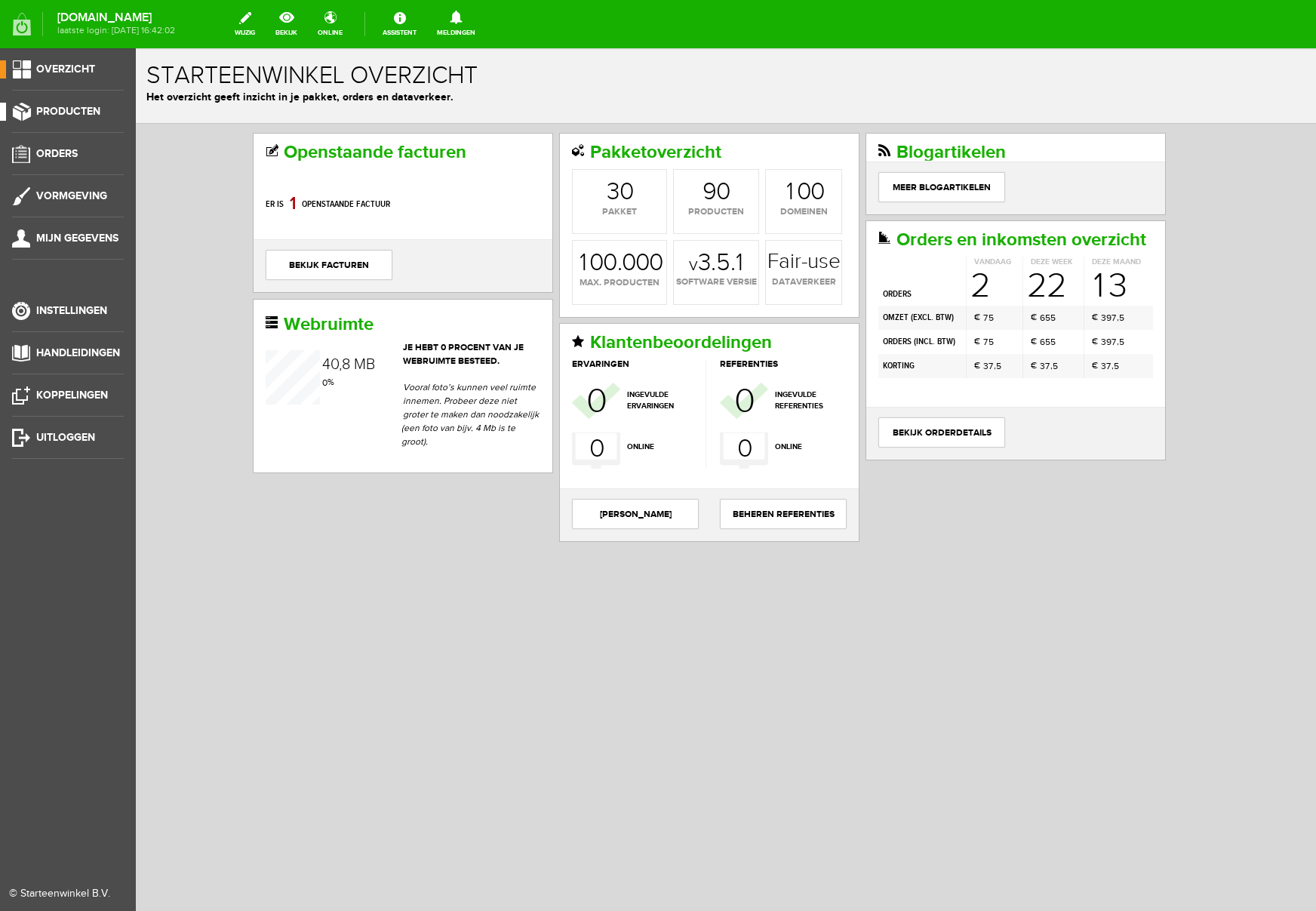
click at [62, 109] on span "Producten" at bounding box center [68, 111] width 64 height 13
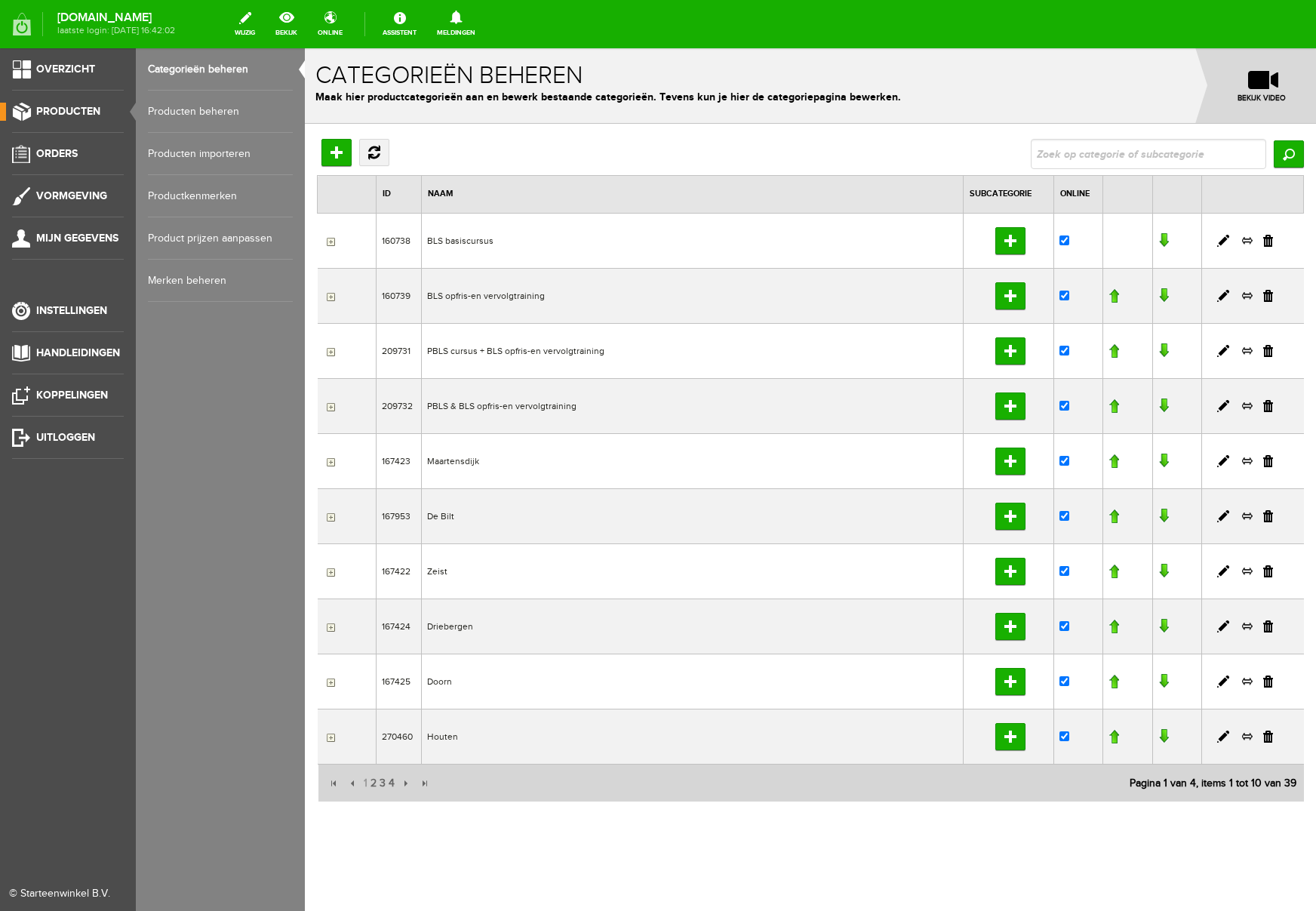
click at [200, 111] on link "Producten beheren" at bounding box center [220, 112] width 145 height 43
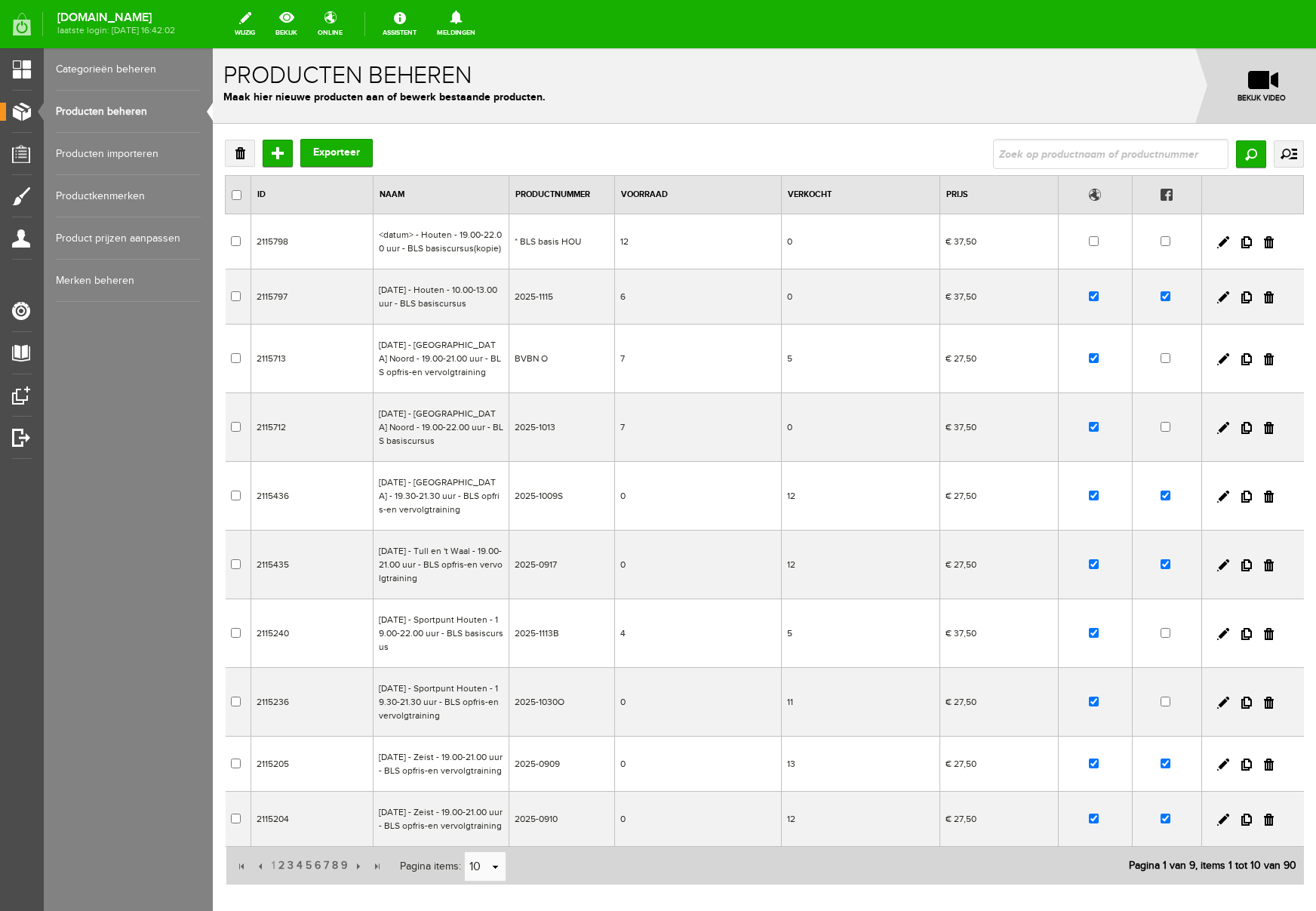
scroll to position [169, 0]
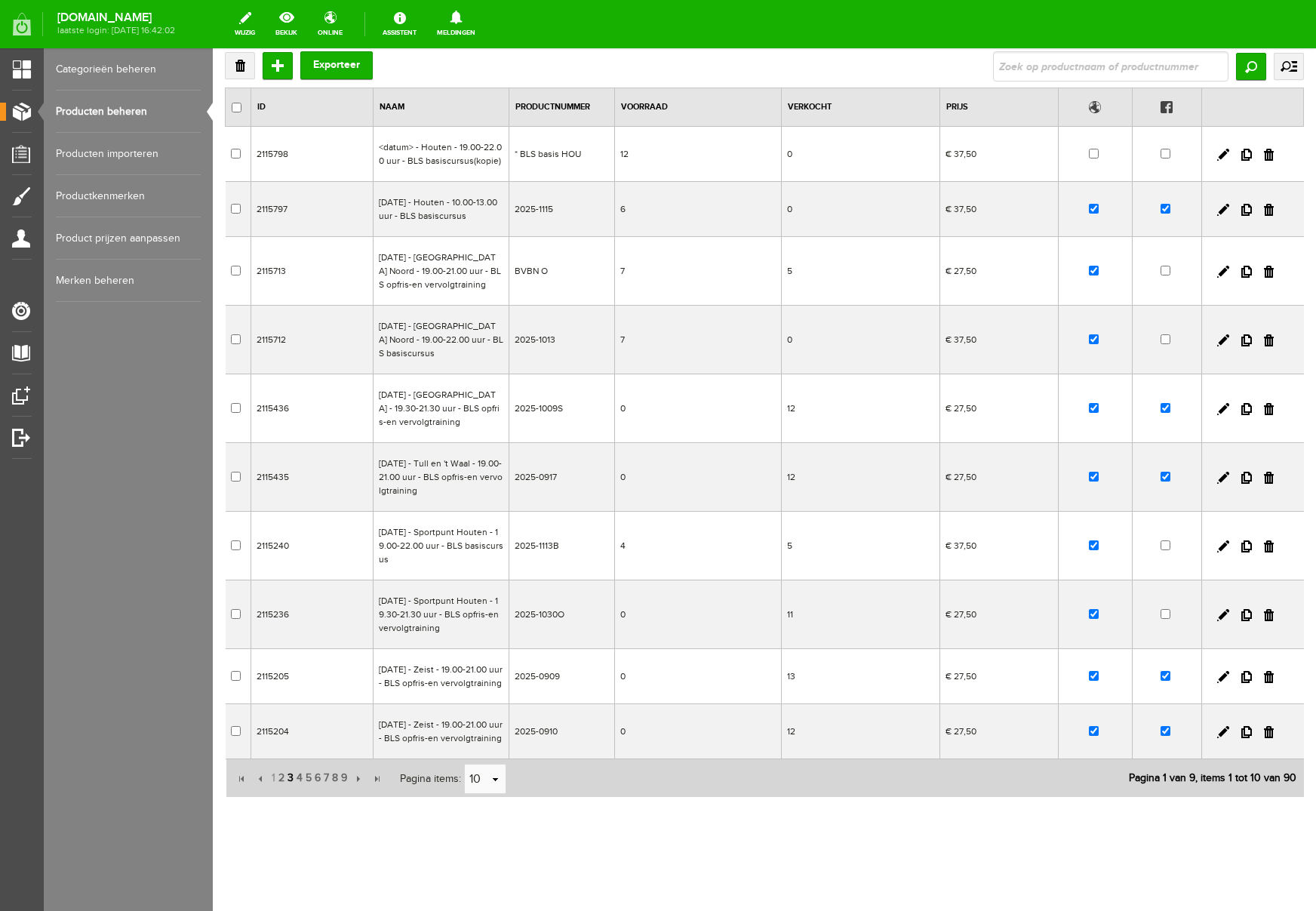
click at [291, 774] on span "3" at bounding box center [290, 778] width 9 height 31
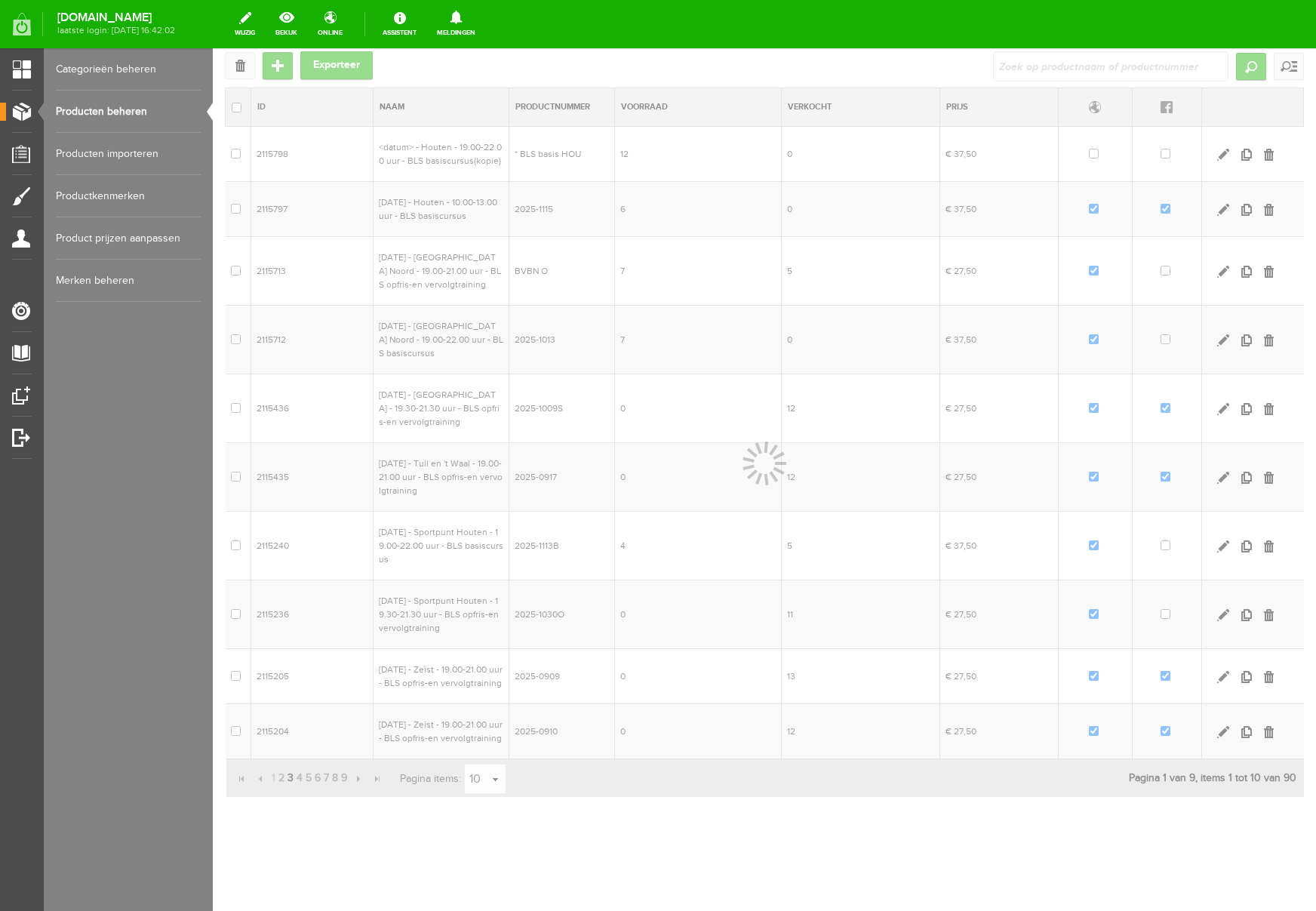
scroll to position [142, 0]
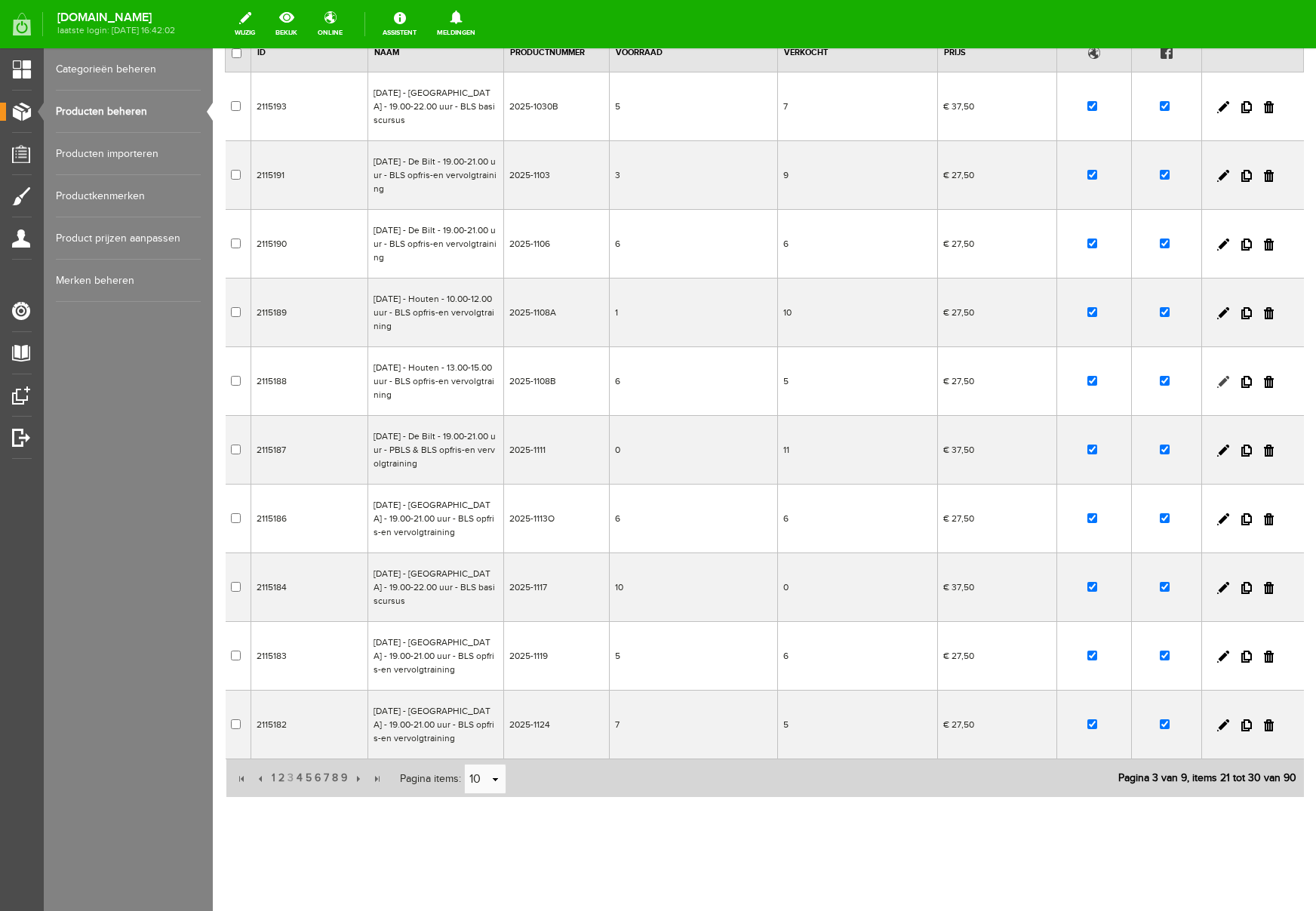
click at [1224, 383] on link at bounding box center [1224, 381] width 12 height 12
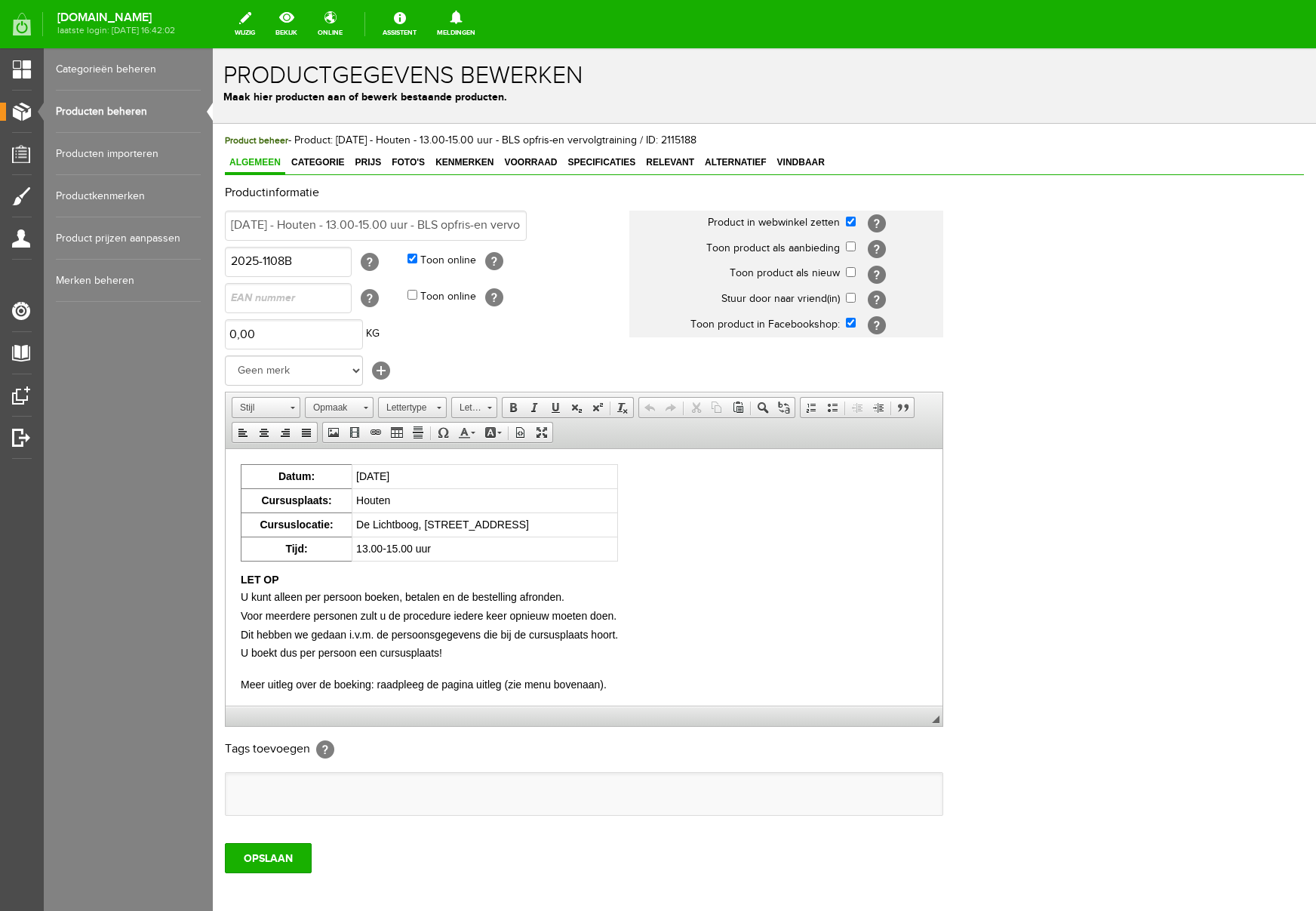
scroll to position [0, 0]
click at [540, 154] on link "Voorraad" at bounding box center [530, 164] width 62 height 22
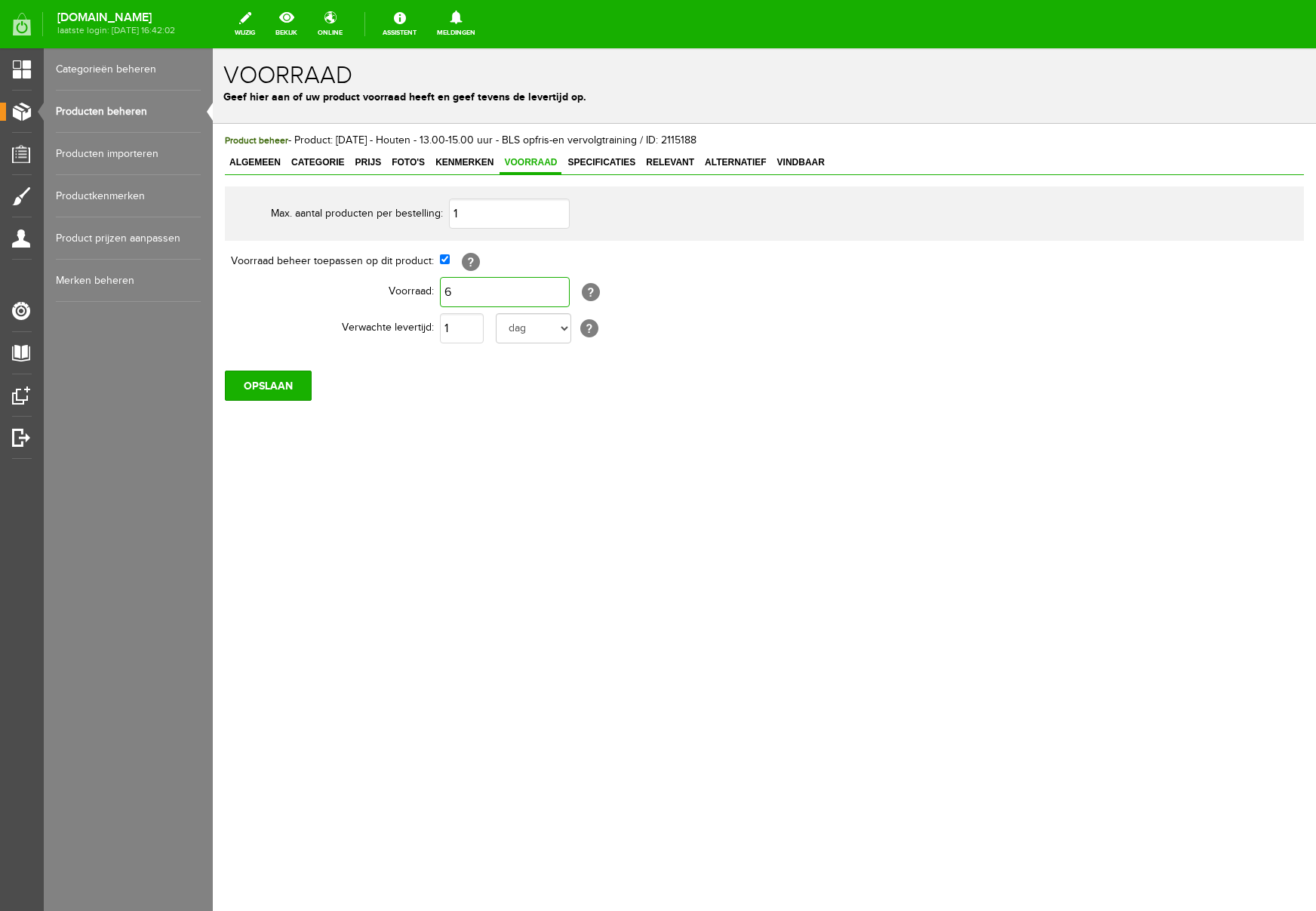
click at [472, 291] on input "6" at bounding box center [505, 292] width 129 height 31
click at [559, 470] on div "Product beheer - Product: [DATE] - Houten - 13.00-15.00 uur - BLS opfris-en ver…" at bounding box center [764, 318] width 1103 height 388
drag, startPoint x: 470, startPoint y: 294, endPoint x: 409, endPoint y: 286, distance: 61.5
click at [409, 286] on tr "Voorraad: 21 [?] Kenmerk voorraad moet gelijk of minder zijn dan de product voo…" at bounding box center [587, 291] width 725 height 36
drag, startPoint x: 496, startPoint y: 289, endPoint x: 432, endPoint y: 289, distance: 64.0
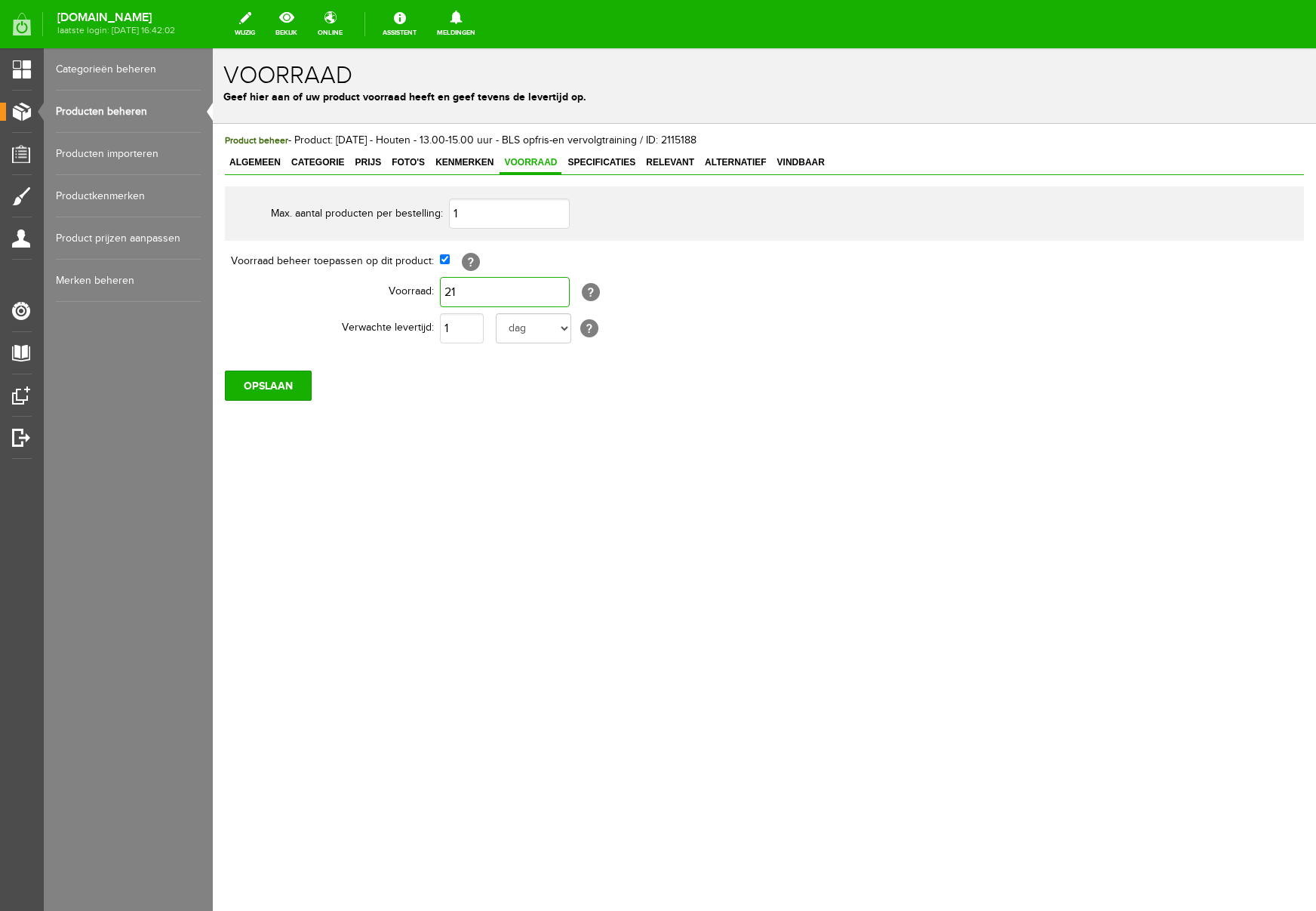
click at [432, 289] on tr "Voorraad: 21 [?] Kenmerk voorraad moet gelijk of minder zijn dan de product voo…" at bounding box center [587, 291] width 725 height 36
type input "7"
drag, startPoint x: 695, startPoint y: 473, endPoint x: 436, endPoint y: 445, distance: 260.5
click at [689, 471] on div "Product beheer - Product: [DATE] - Houten - 13.00-15.00 uur - BLS opfris-en ver…" at bounding box center [764, 318] width 1103 height 388
click at [296, 389] on input "OPSLAAN" at bounding box center [268, 386] width 87 height 31
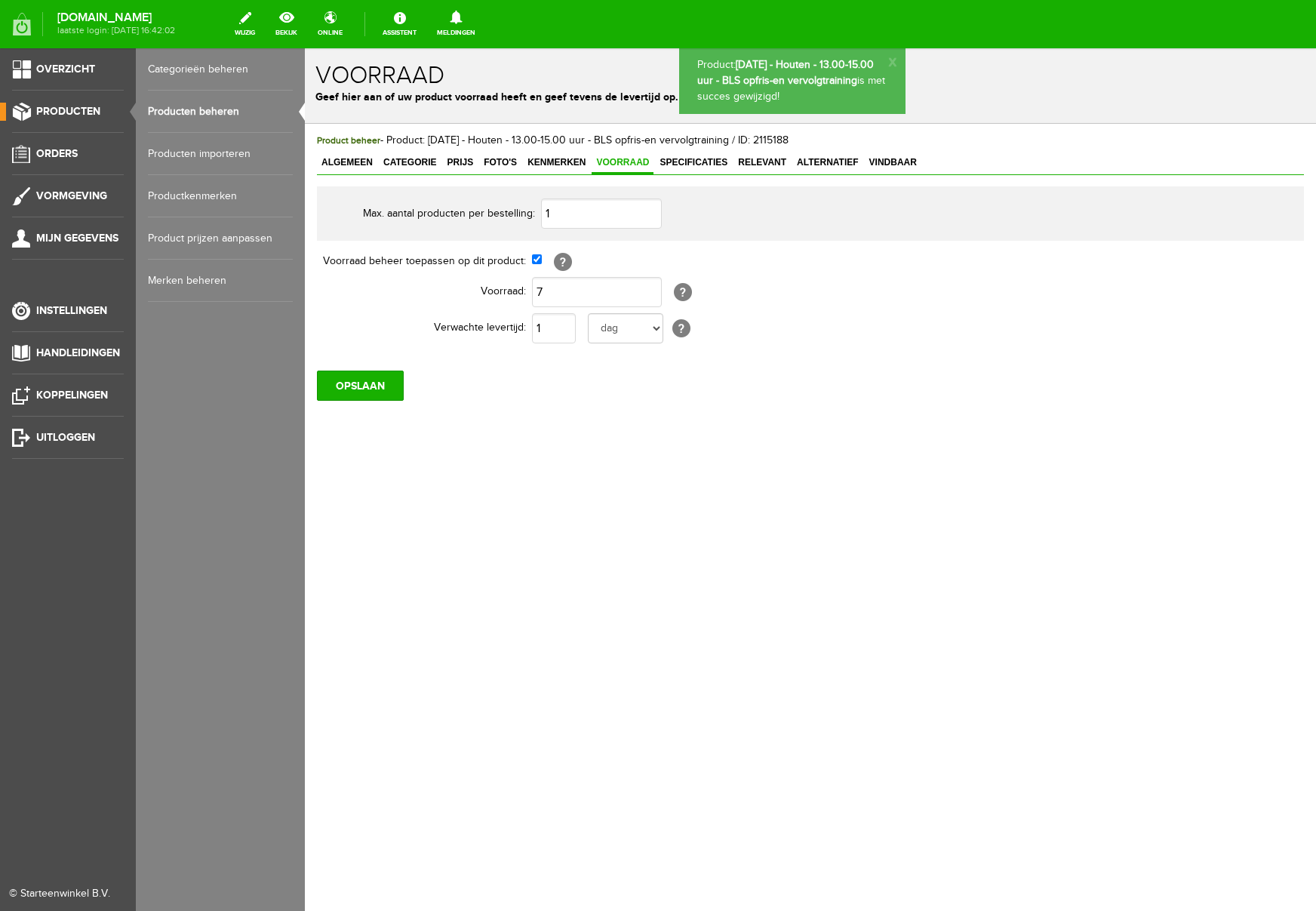
click at [72, 116] on span "Producten" at bounding box center [68, 111] width 64 height 13
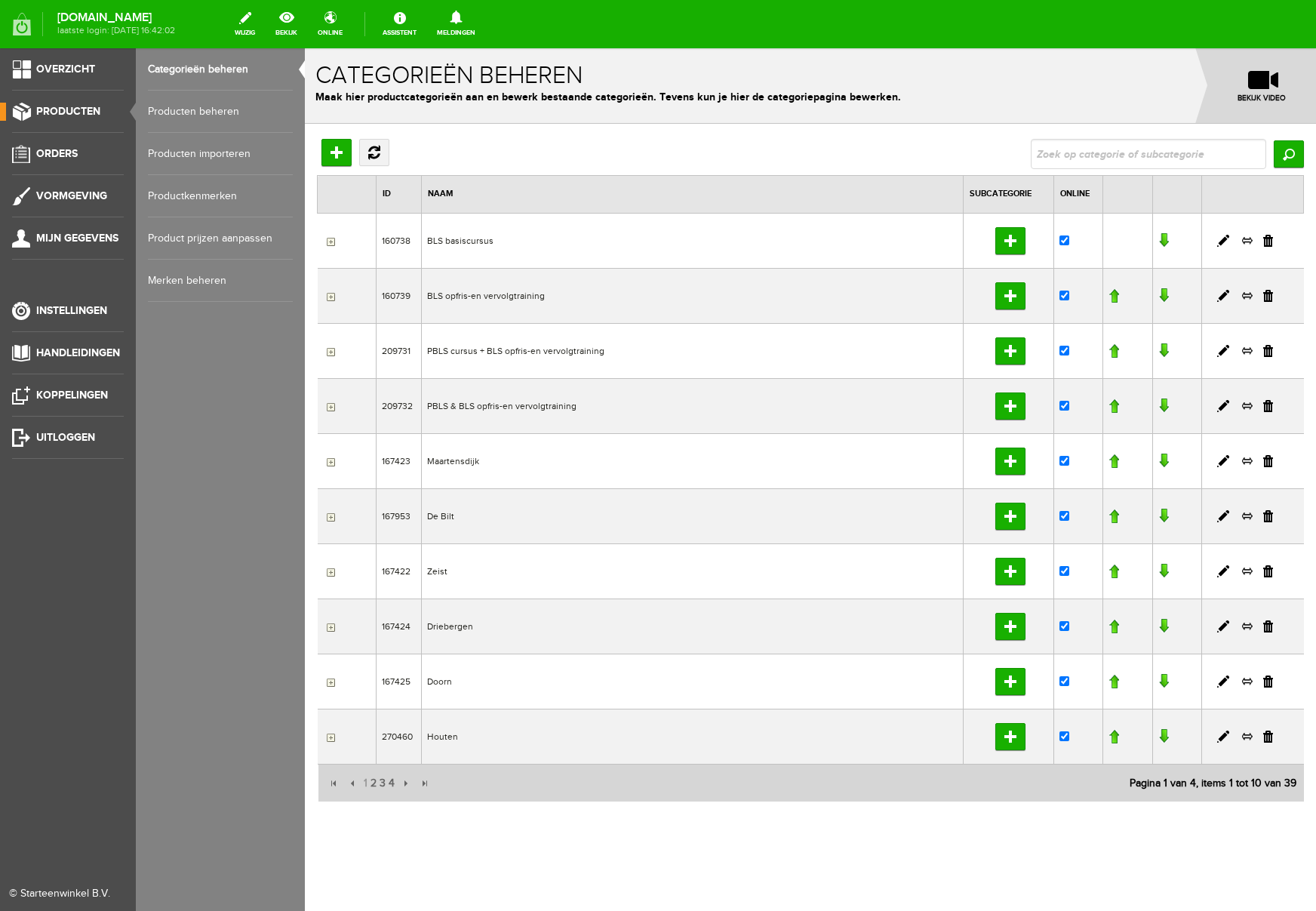
click at [180, 115] on link "Producten beheren" at bounding box center [220, 112] width 145 height 43
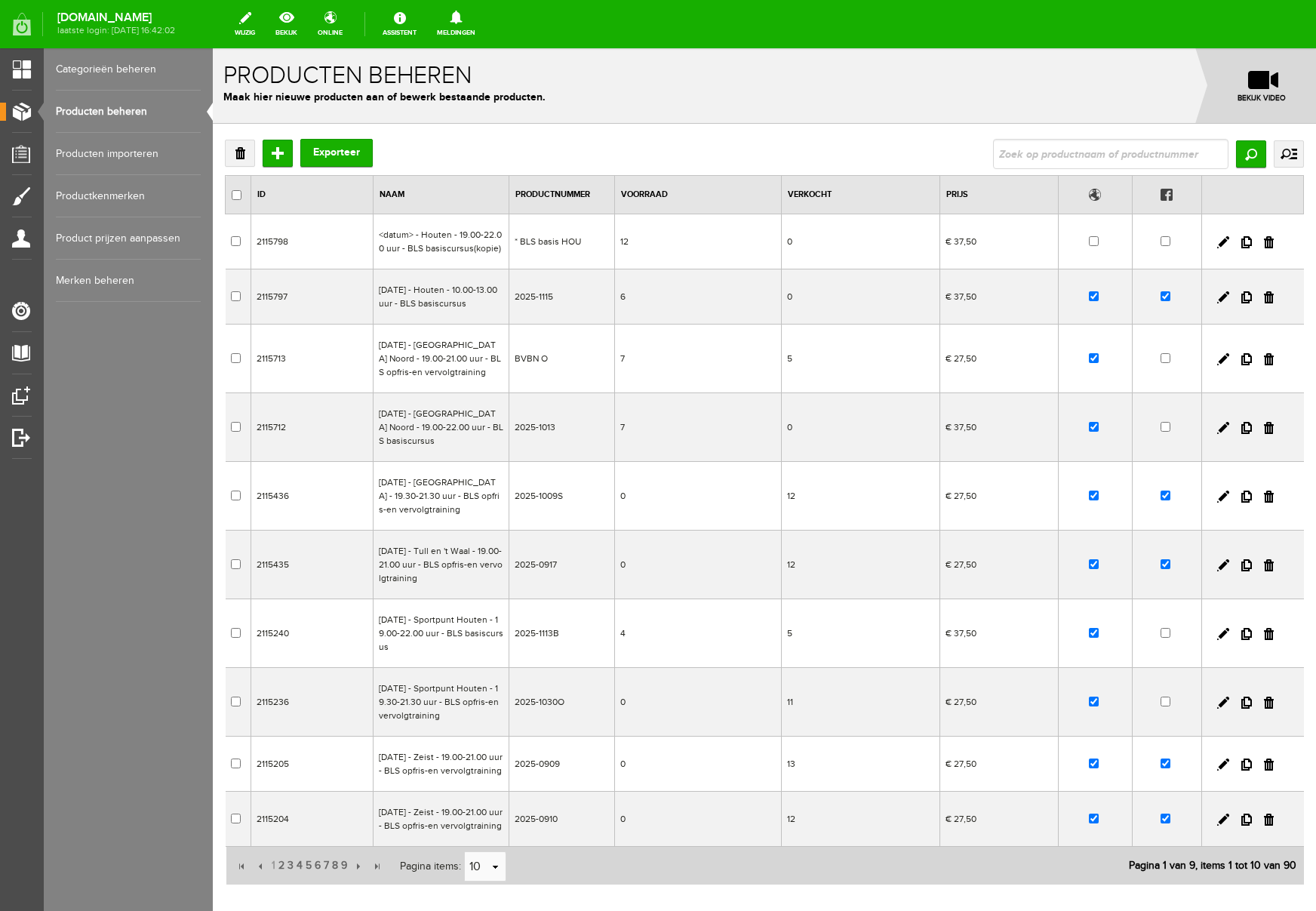
scroll to position [169, 0]
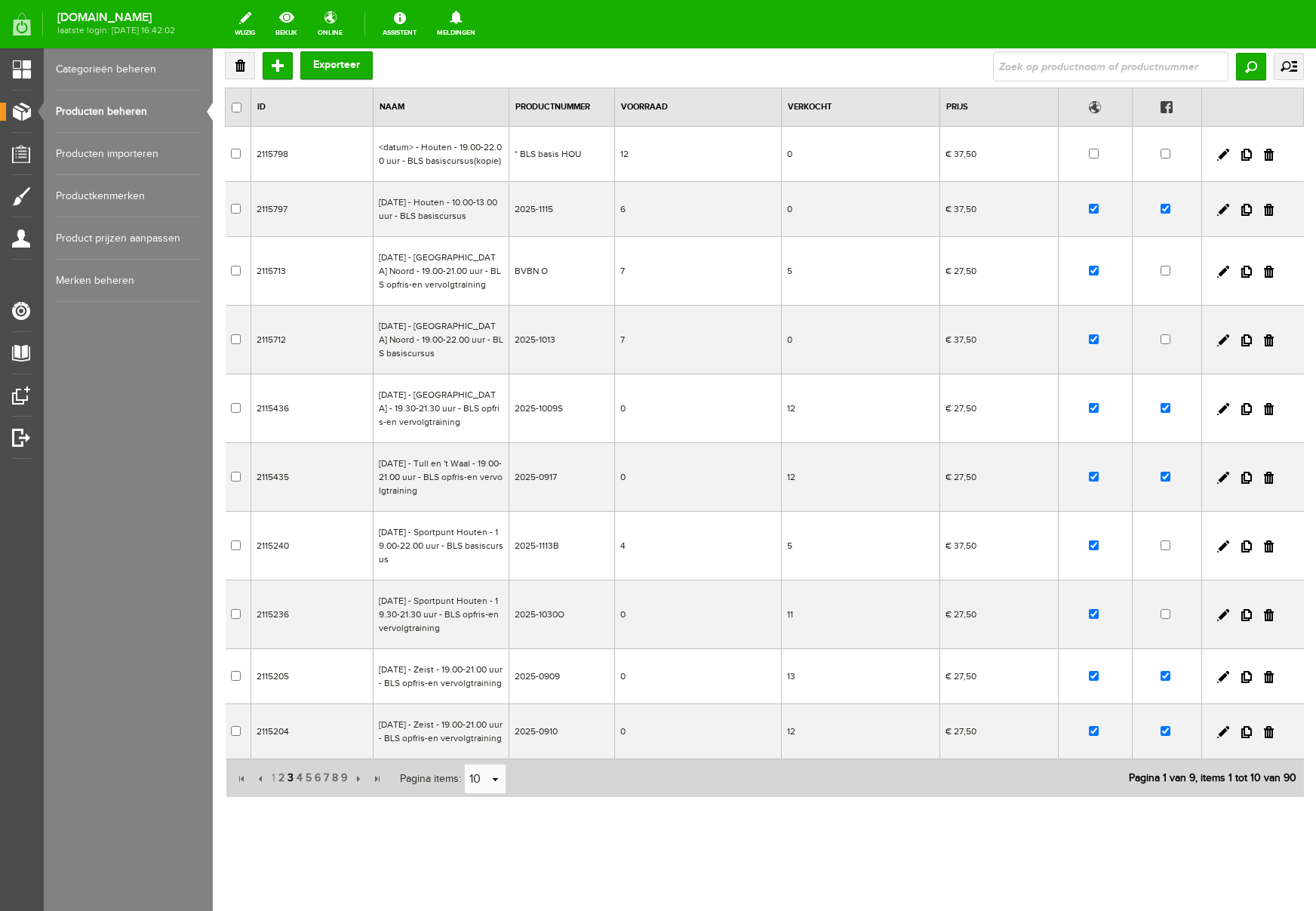
click at [289, 779] on span "3" at bounding box center [290, 778] width 9 height 31
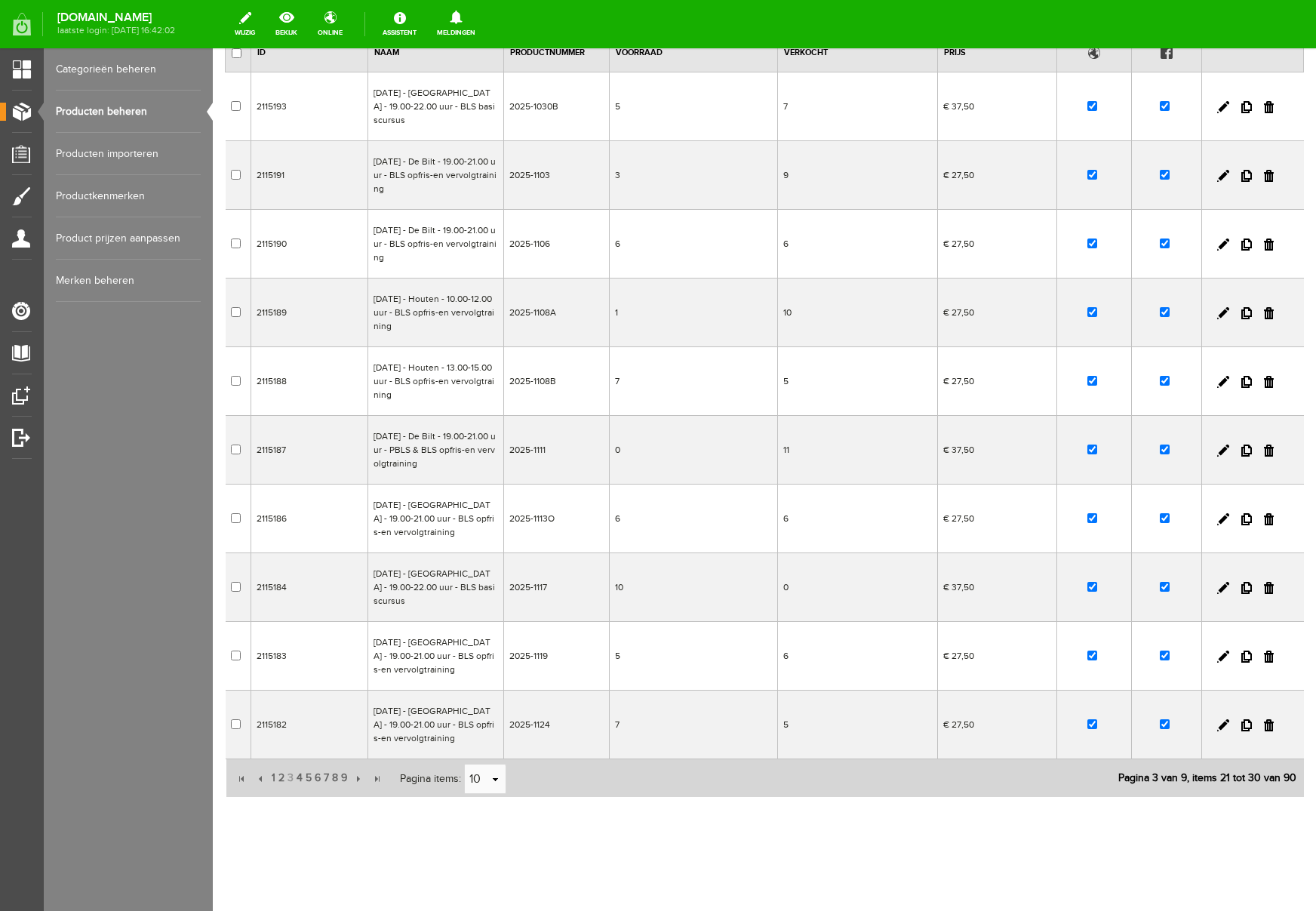
scroll to position [142, 0]
click at [298, 778] on span "4" at bounding box center [300, 778] width 9 height 31
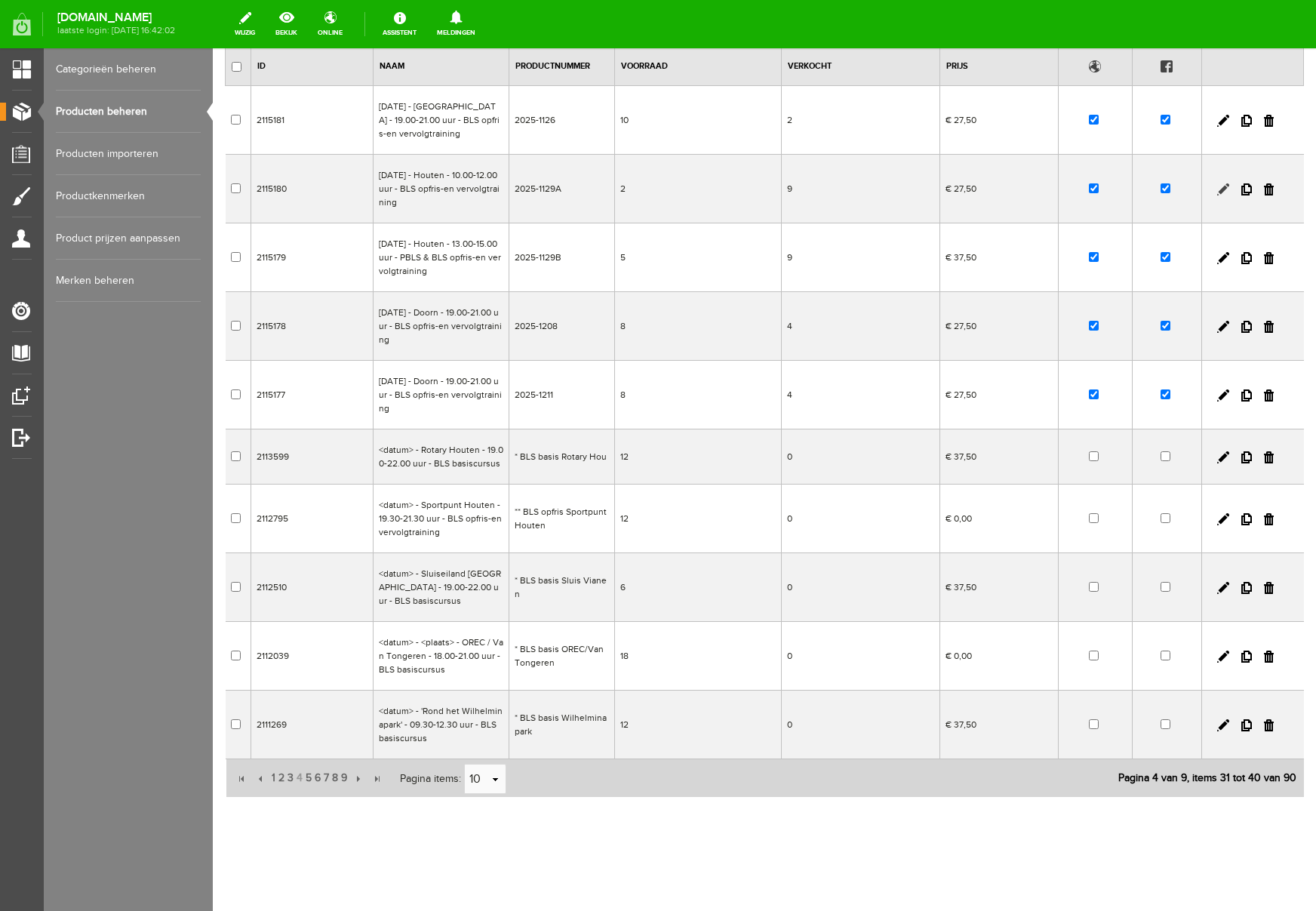
click at [1222, 183] on link at bounding box center [1224, 189] width 12 height 12
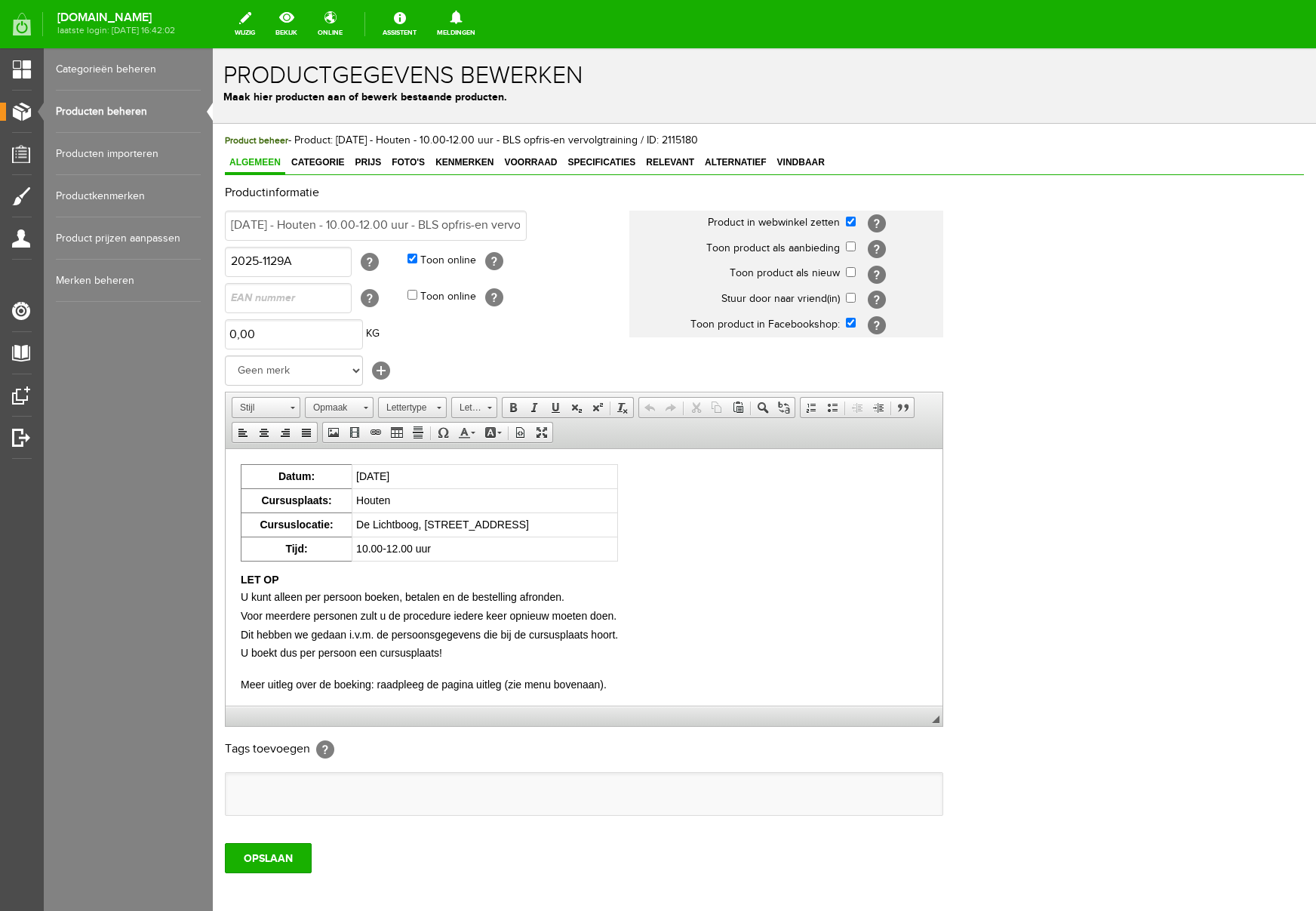
scroll to position [0, 0]
click at [541, 158] on span "Voorraad" at bounding box center [530, 162] width 62 height 10
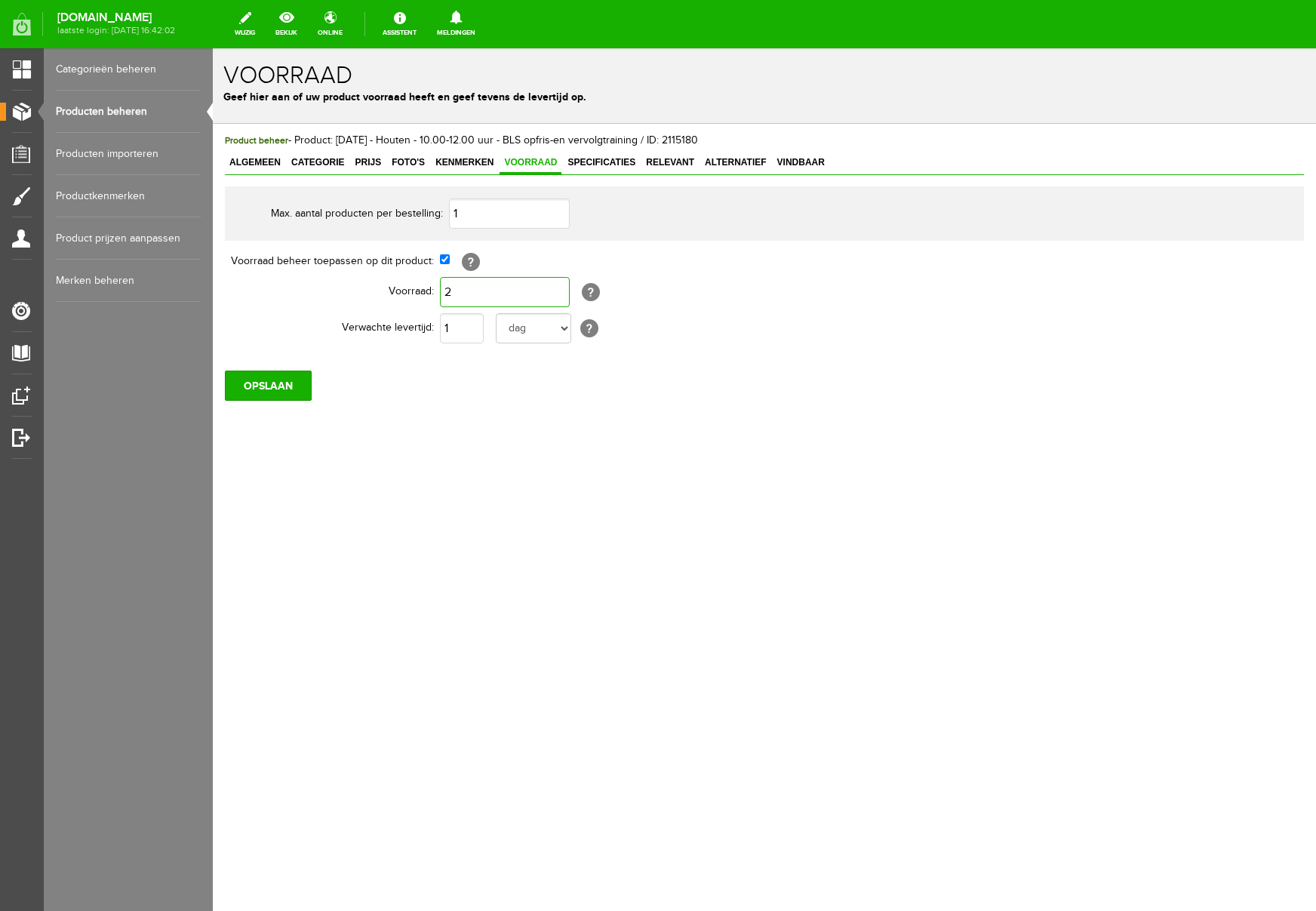
click at [489, 296] on input "2" at bounding box center [505, 292] width 129 height 31
type input "1"
click at [601, 515] on body "x Voorraad Geef hier aan of uw product voorraad heeft en geef tevens de leverti…" at bounding box center [764, 479] width 1103 height 863
click at [277, 385] on input "OPSLAAN" at bounding box center [268, 386] width 87 height 31
